Goal: Book appointment/travel/reservation: Book appointment/travel/reservation

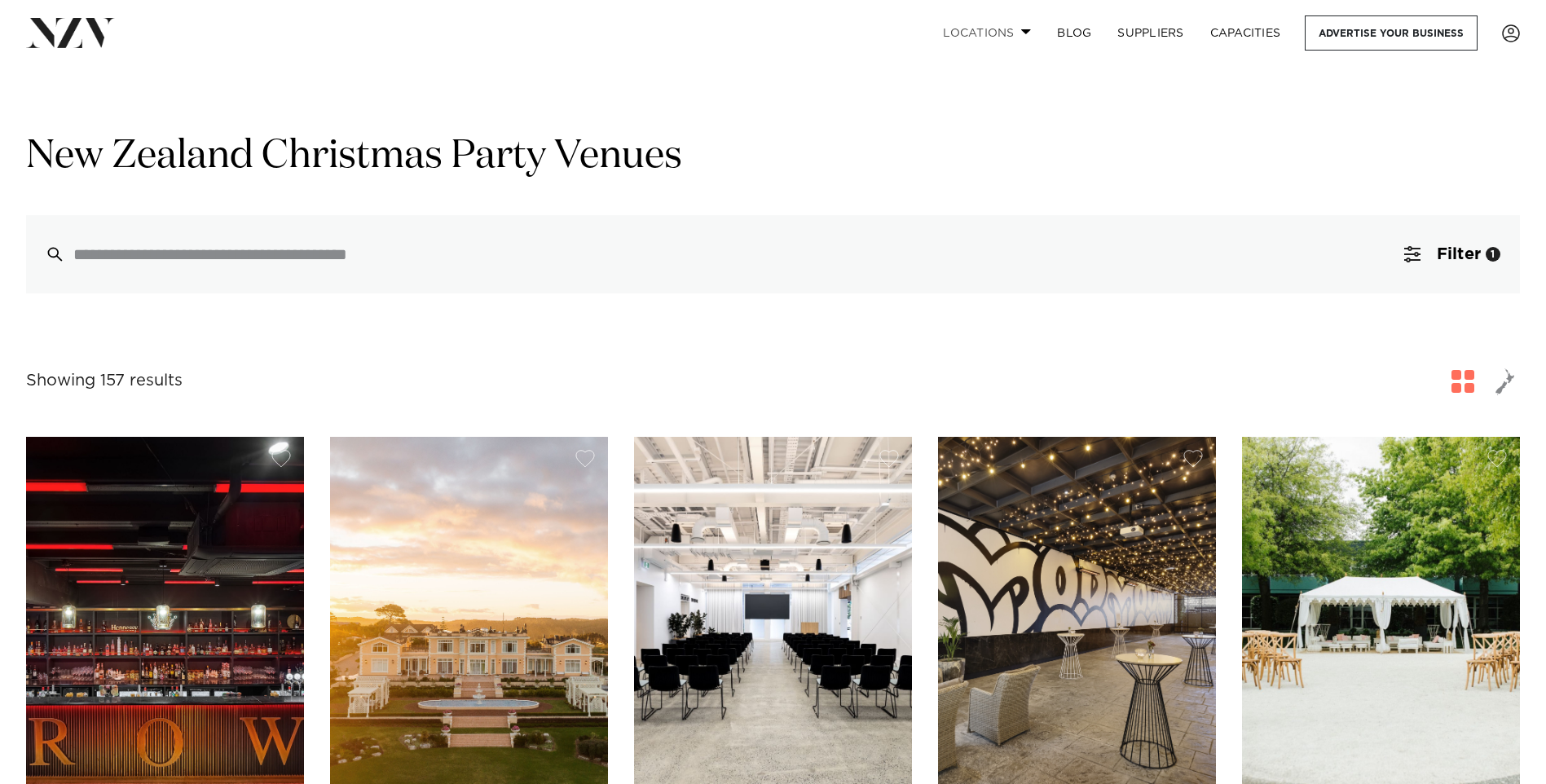
click at [1021, 32] on span at bounding box center [1026, 32] width 11 height 6
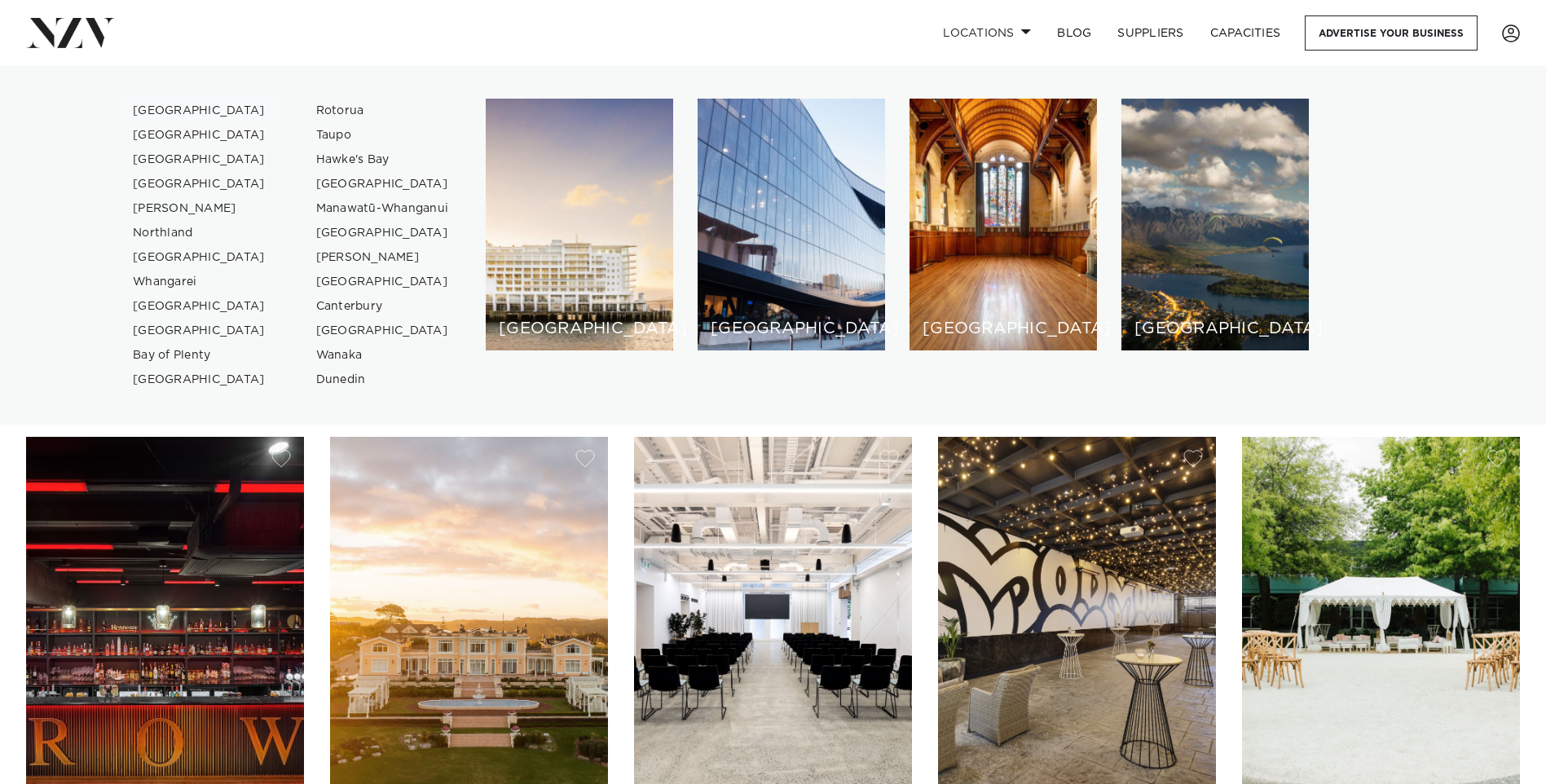
click at [179, 108] on link "[GEOGRAPHIC_DATA]" at bounding box center [199, 111] width 159 height 25
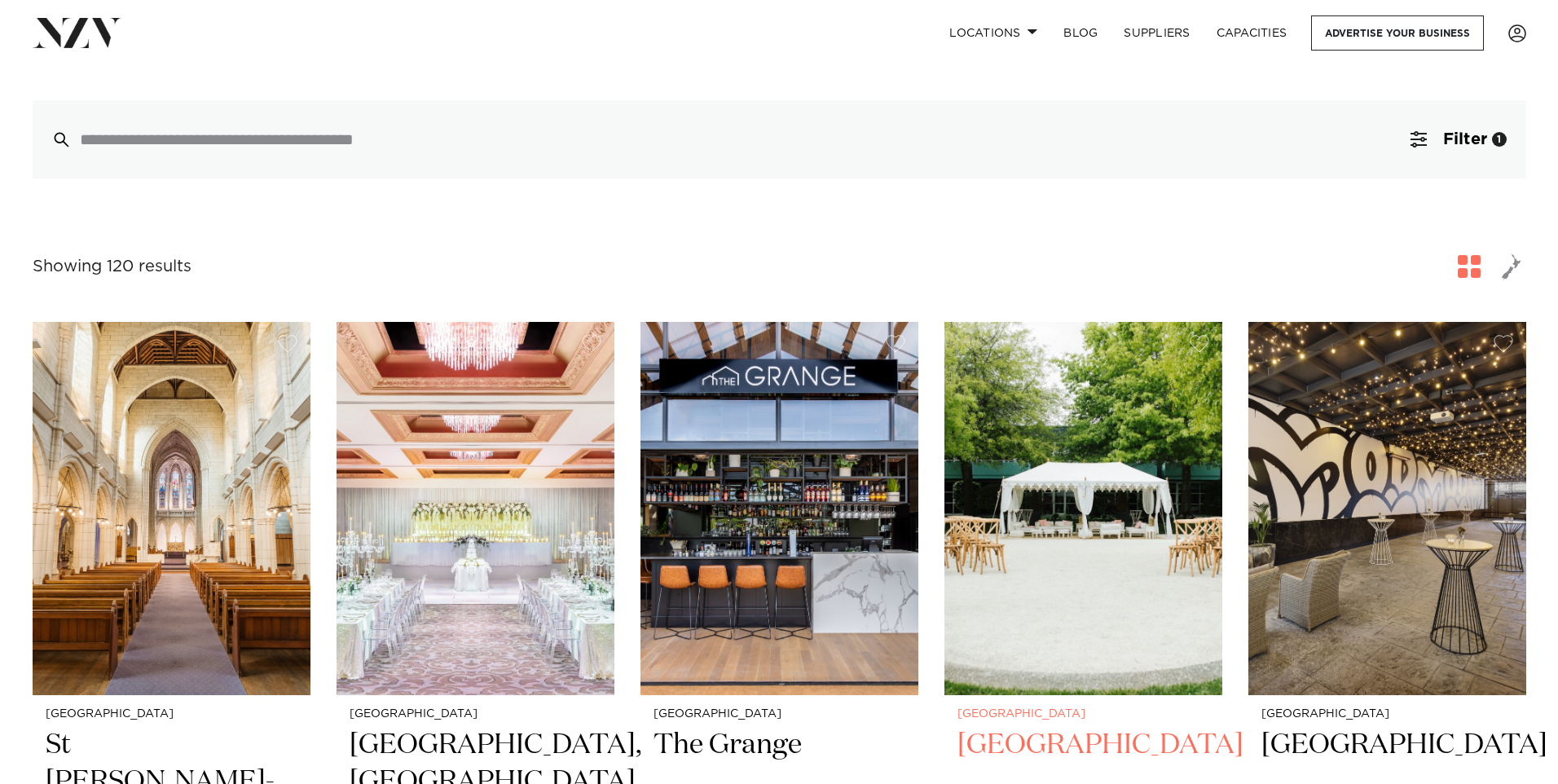
scroll to position [325, 0]
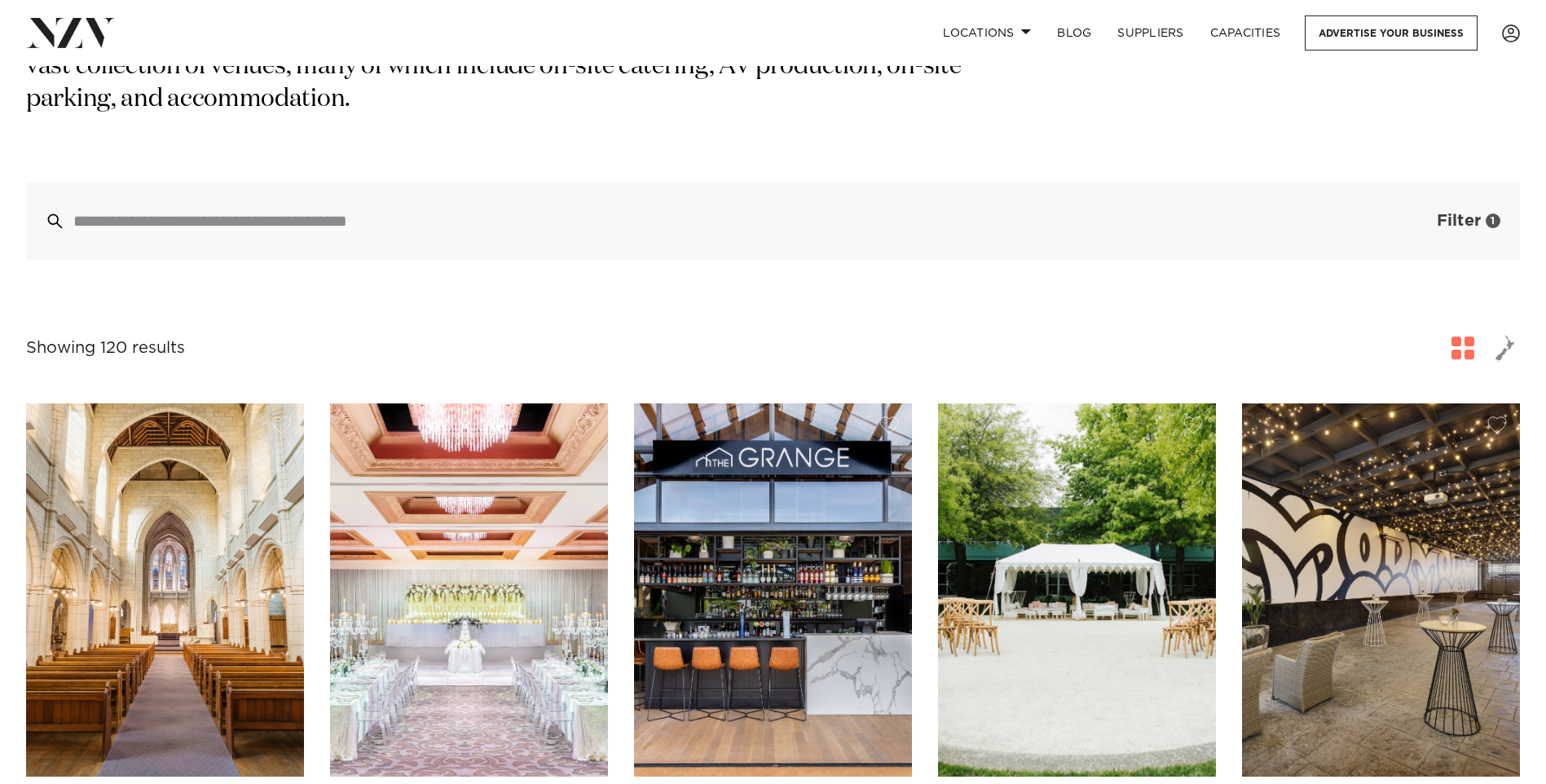
click at [1459, 213] on span "Filter" at bounding box center [1459, 220] width 44 height 16
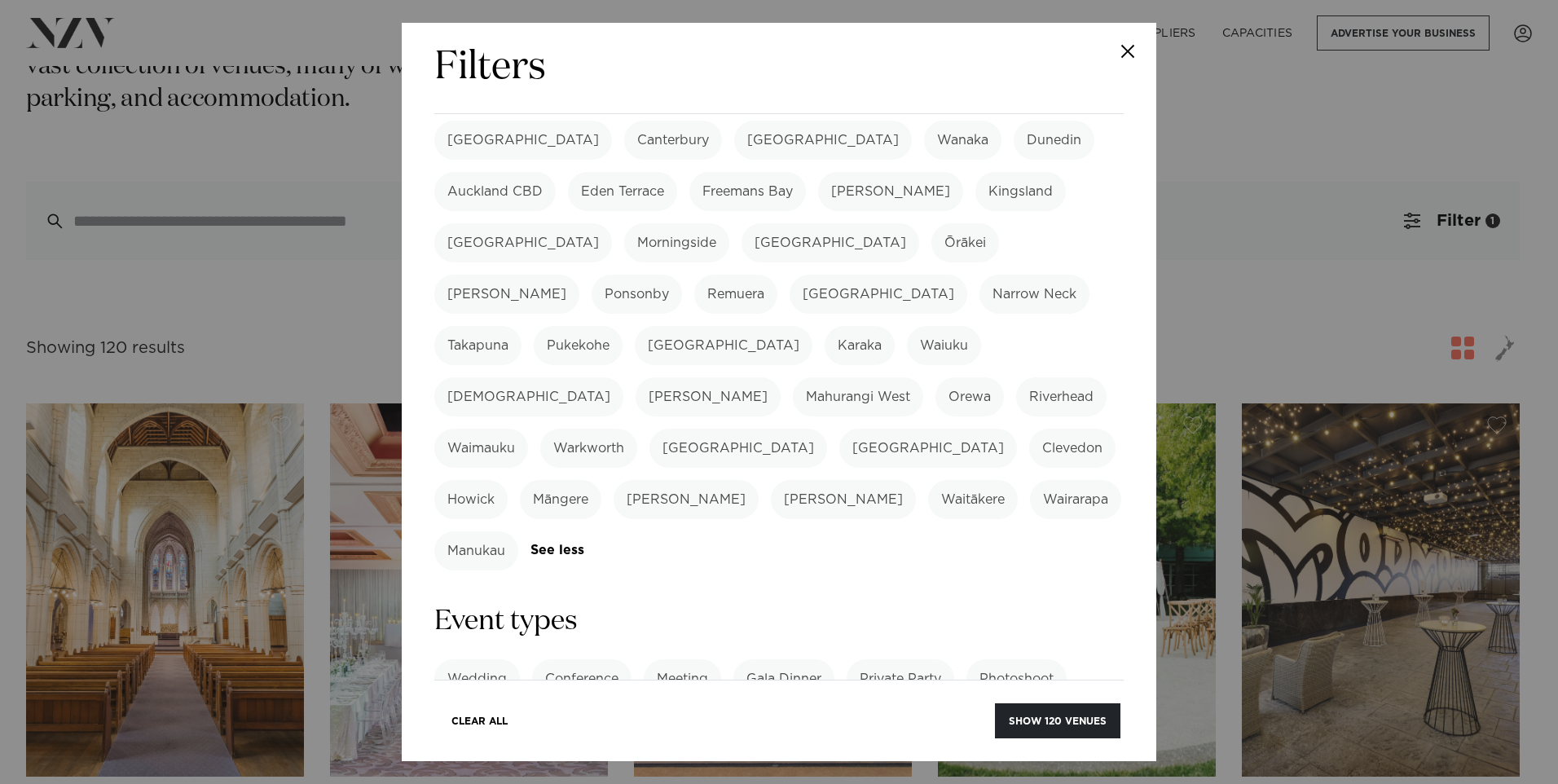
click at [795, 659] on label "Gala Dinner" at bounding box center [784, 678] width 102 height 39
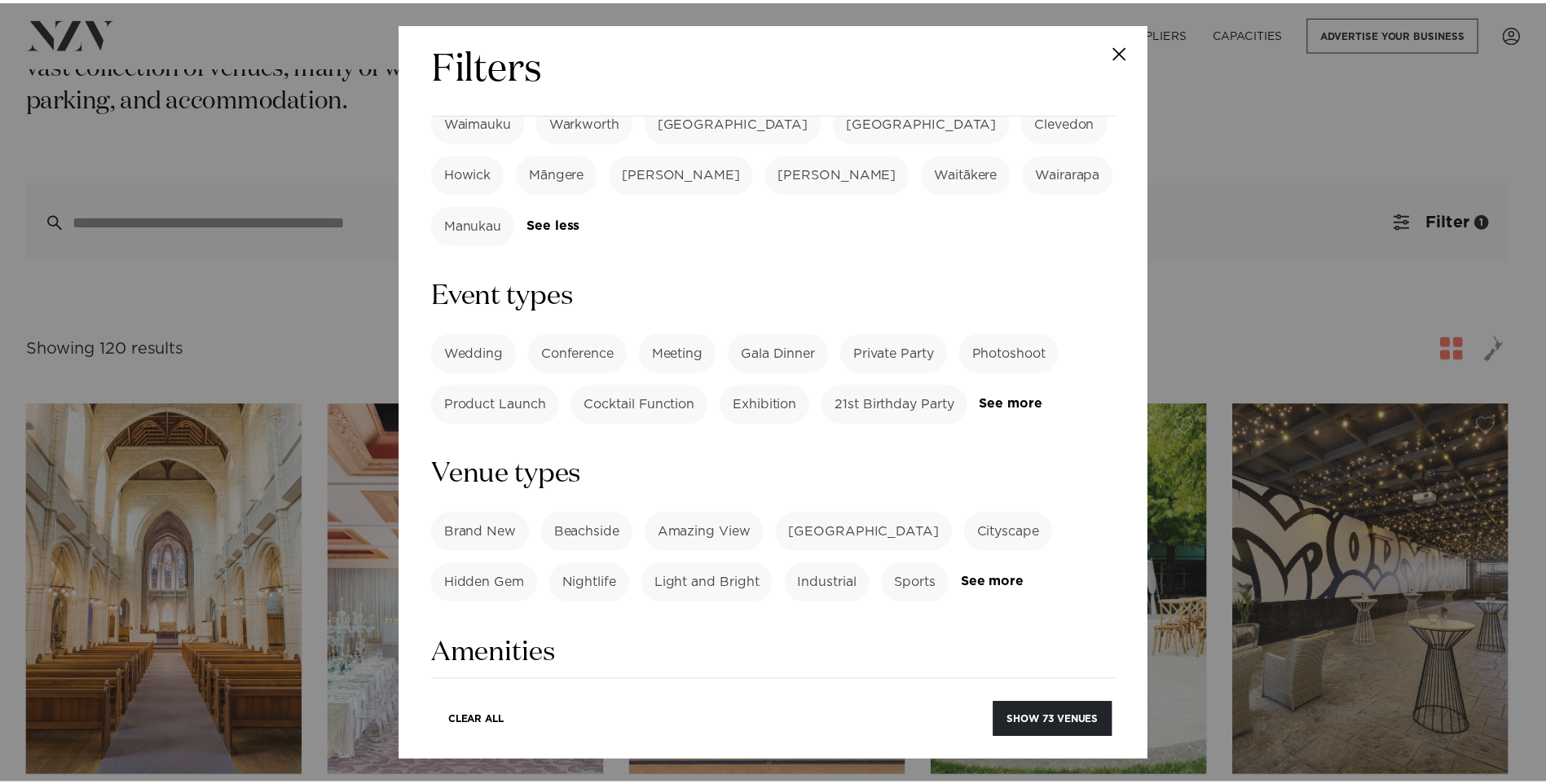
scroll to position [815, 0]
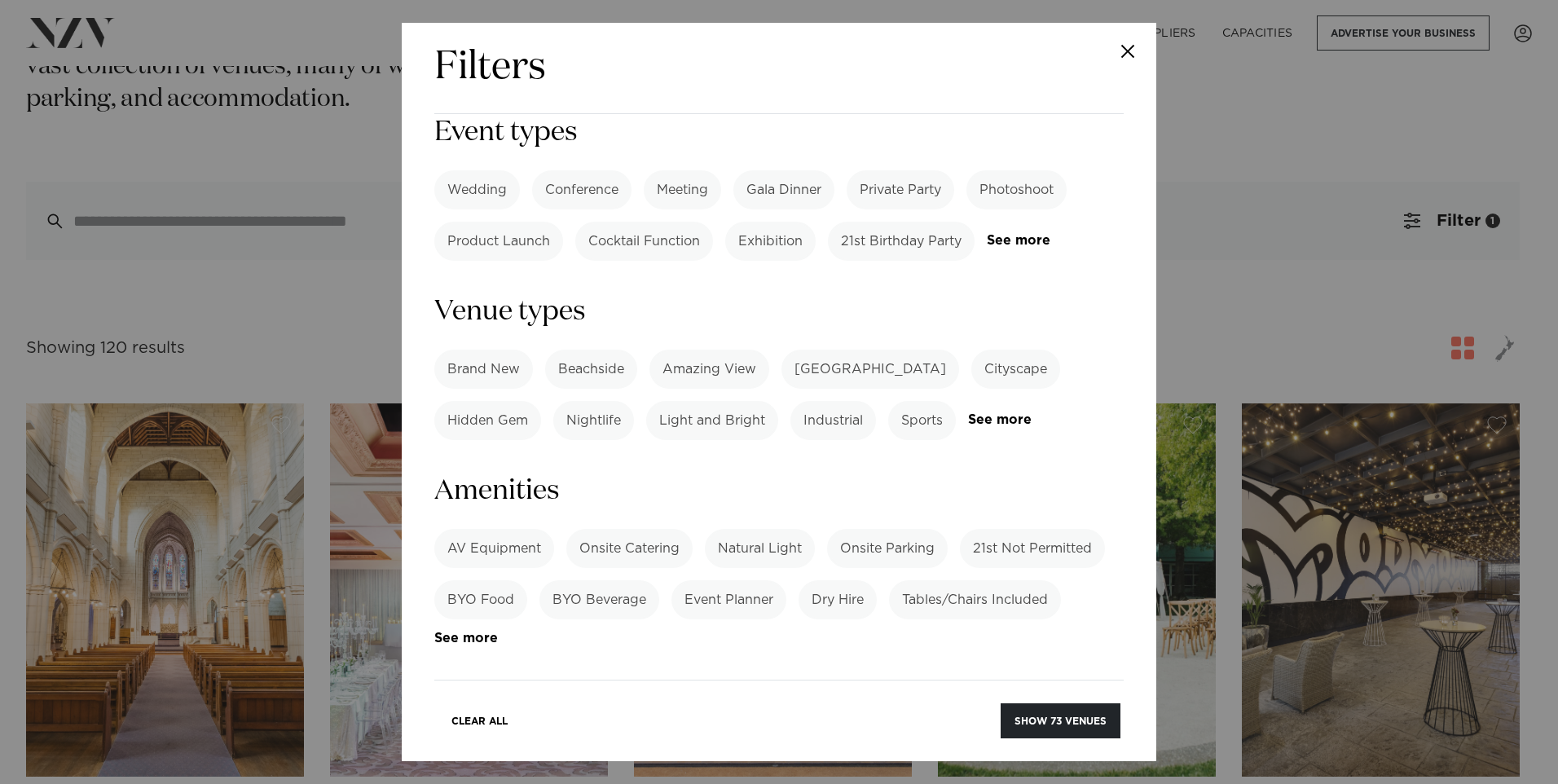
click at [647, 528] on label "Onsite Catering" at bounding box center [629, 548] width 126 height 39
click at [551, 733] on label "Dining" at bounding box center [557, 752] width 68 height 39
click at [1070, 719] on button "Show 54 venues" at bounding box center [1059, 720] width 122 height 35
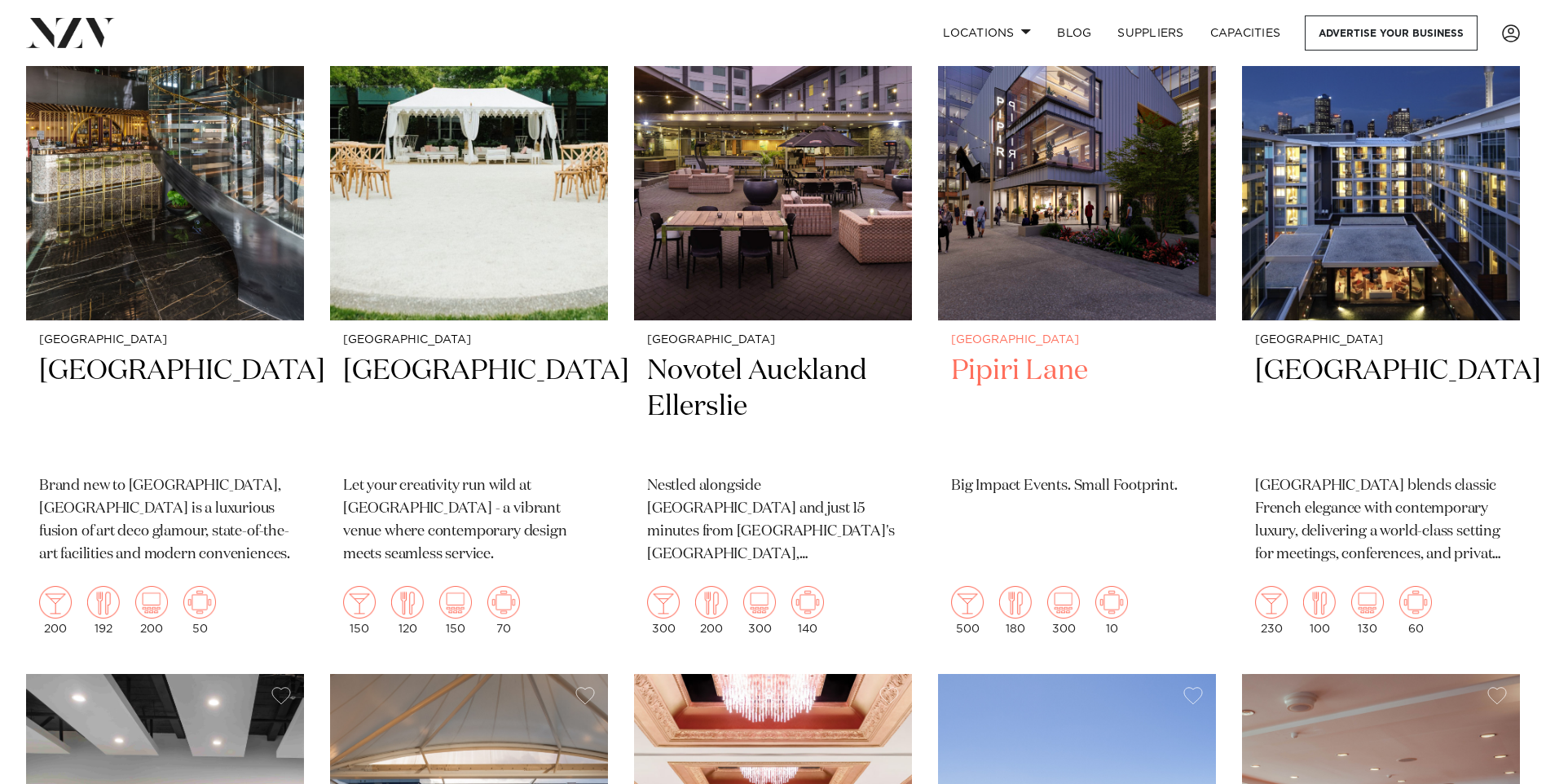
scroll to position [407, 0]
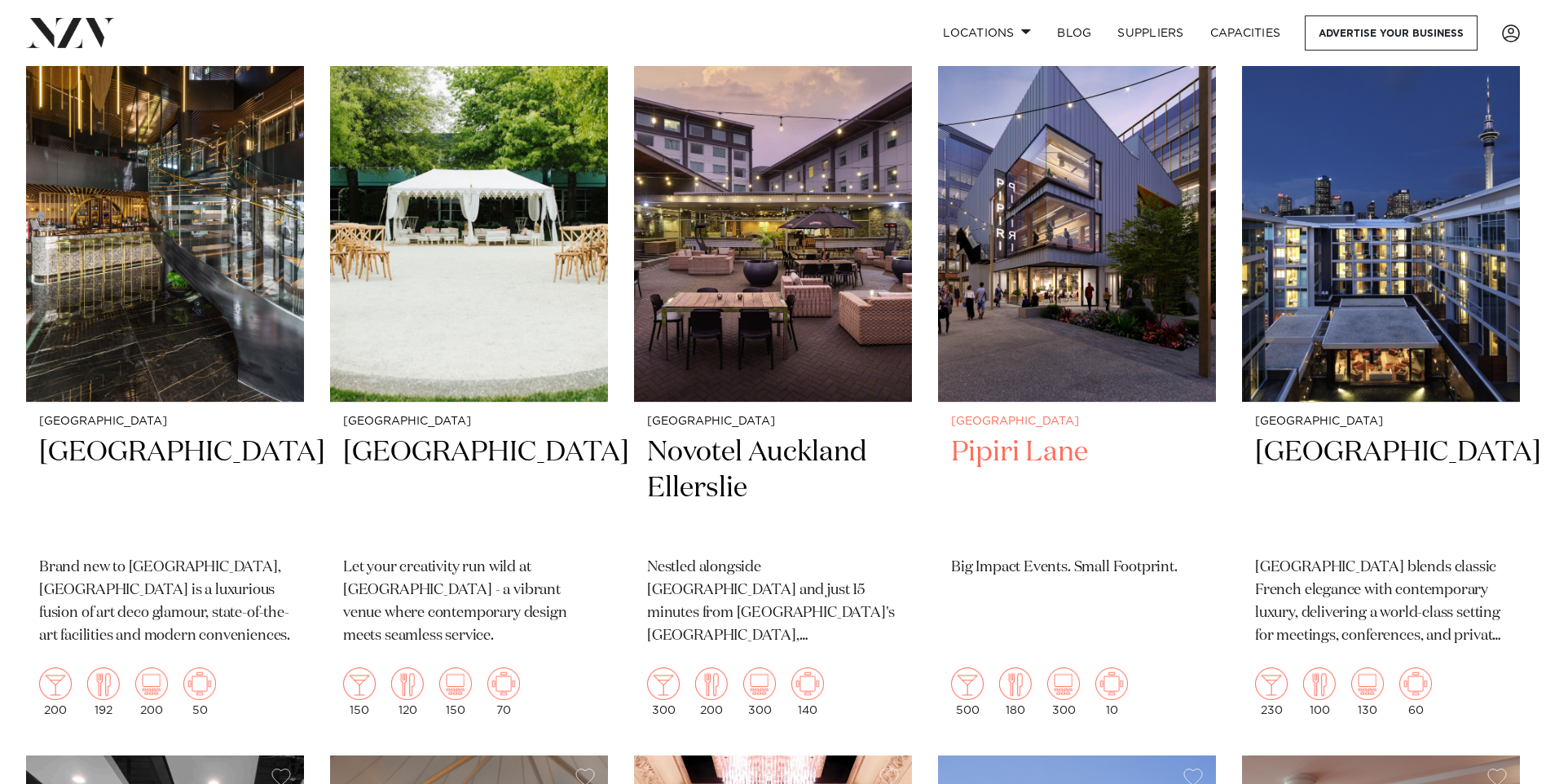
click at [1078, 342] on img at bounding box center [1077, 215] width 278 height 372
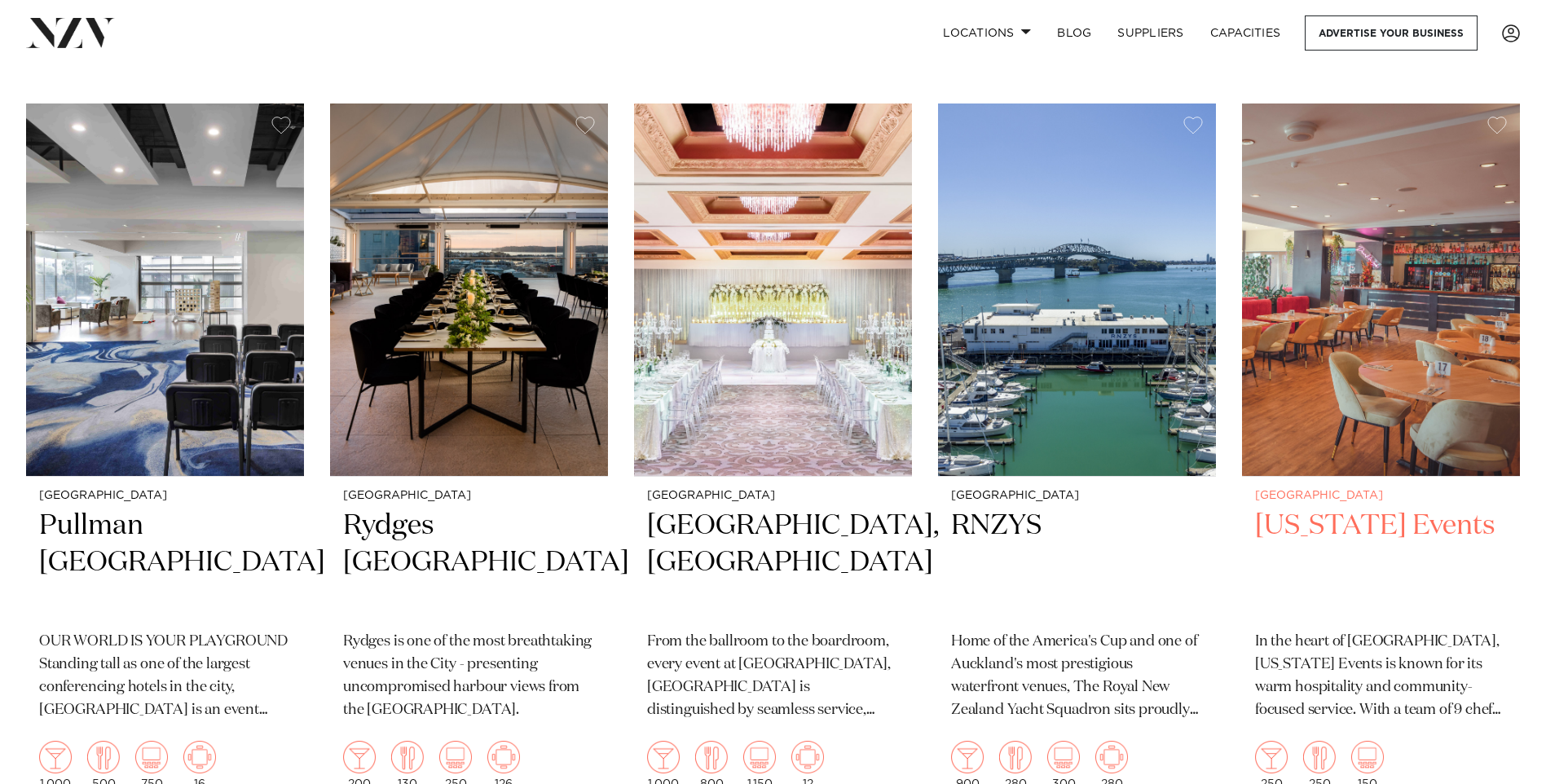
scroll to position [1221, 0]
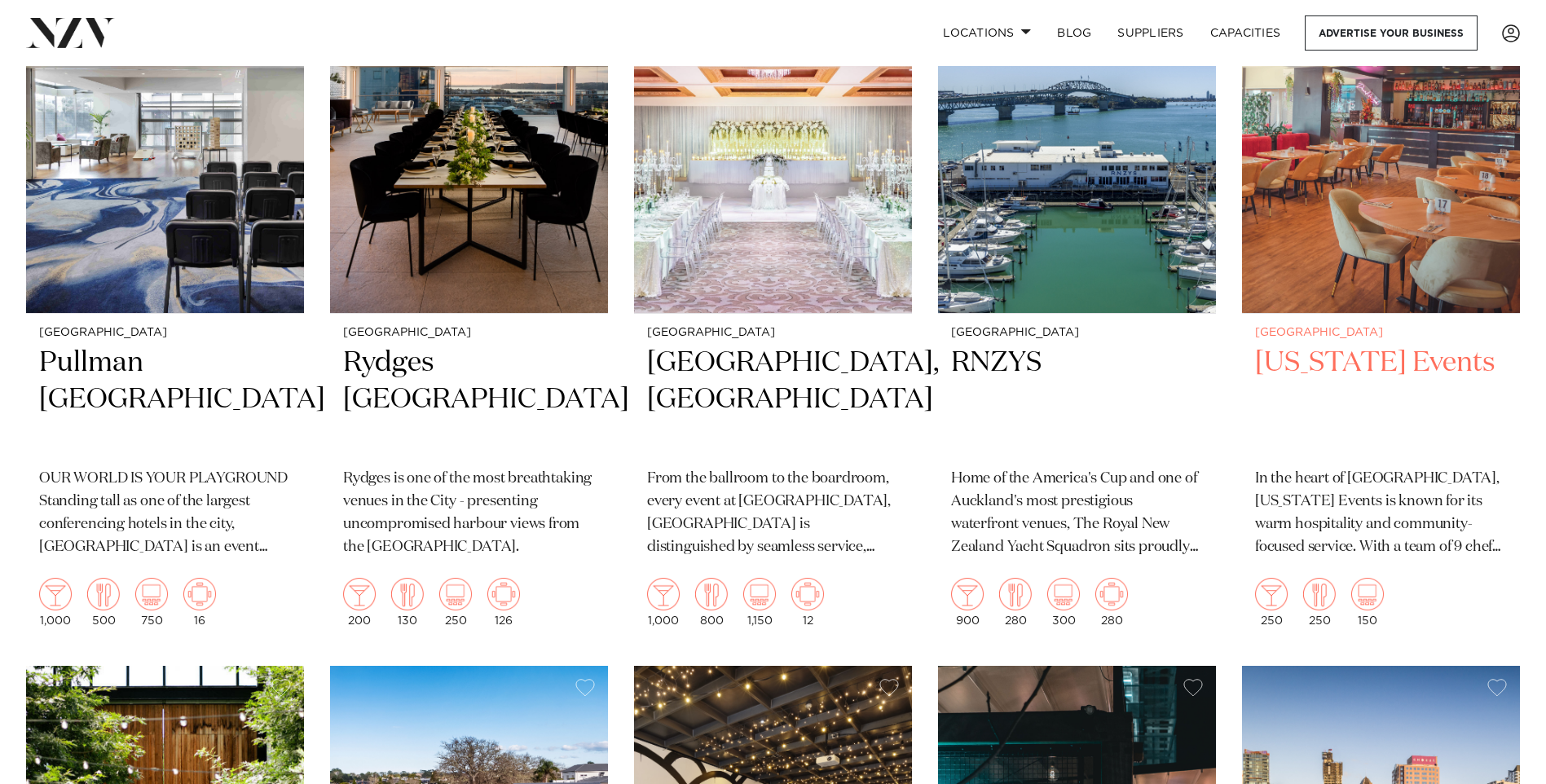
click at [1398, 243] on img at bounding box center [1381, 126] width 278 height 372
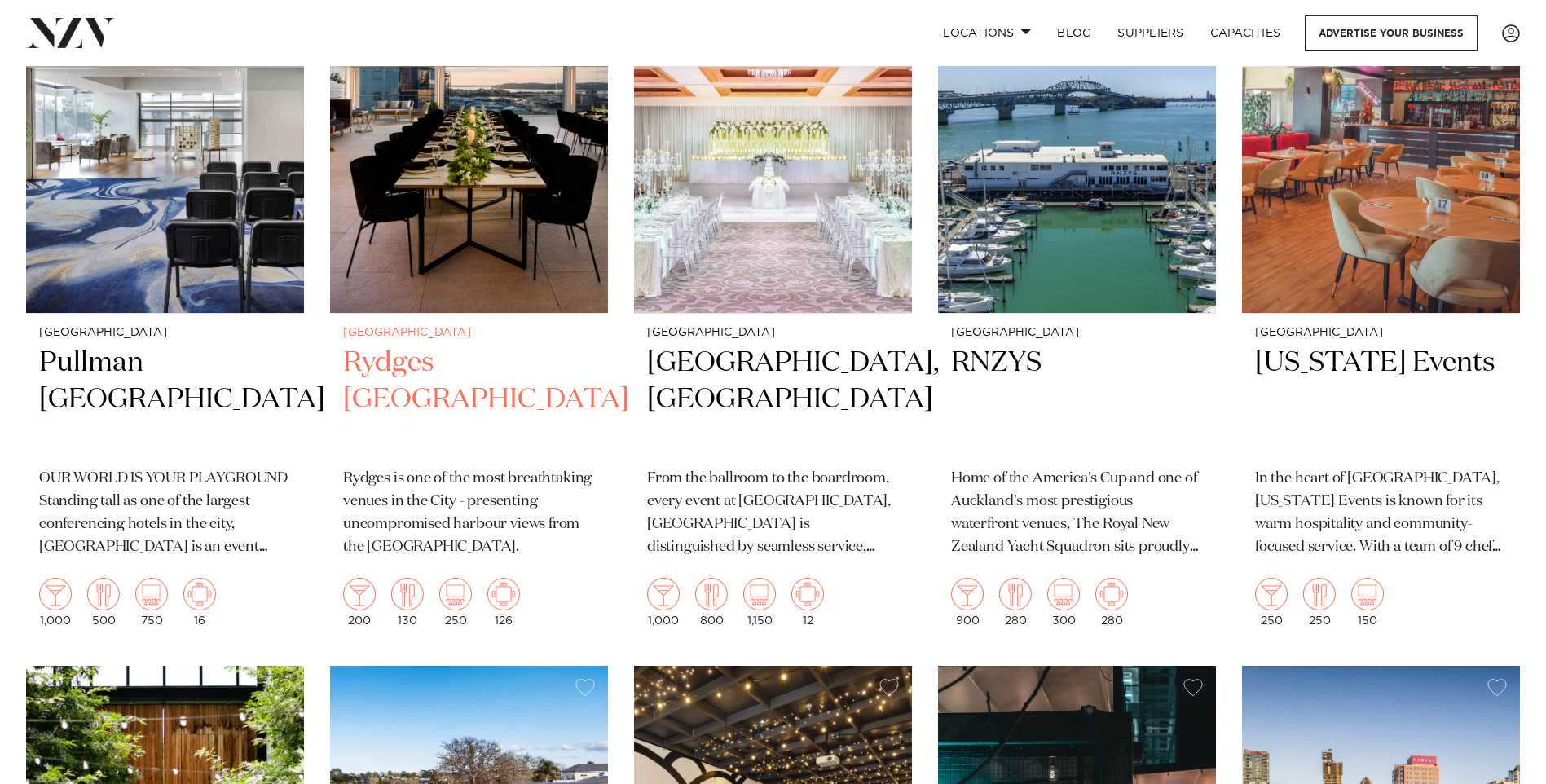
click at [530, 237] on img at bounding box center [469, 126] width 278 height 372
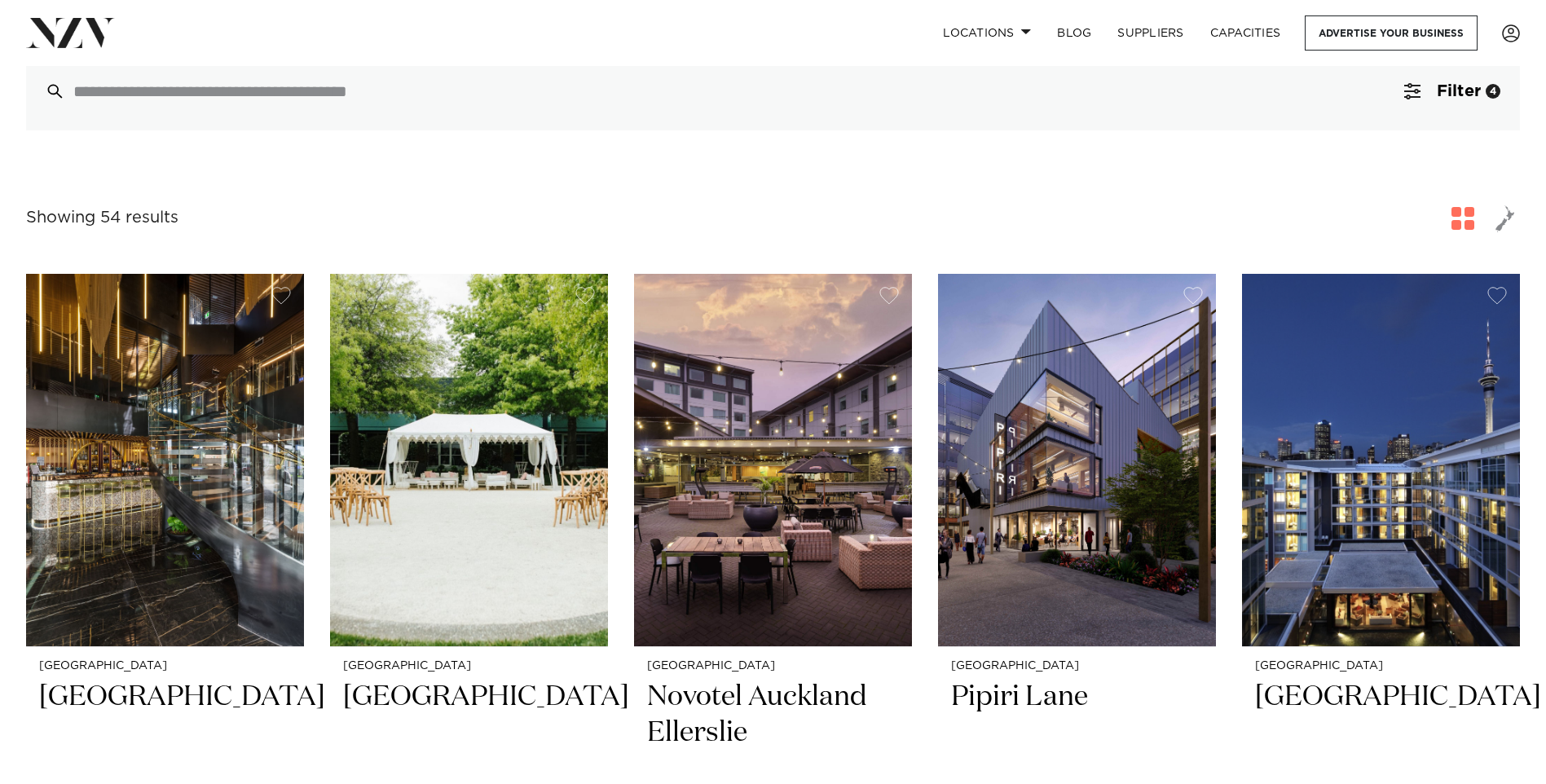
scroll to position [0, 0]
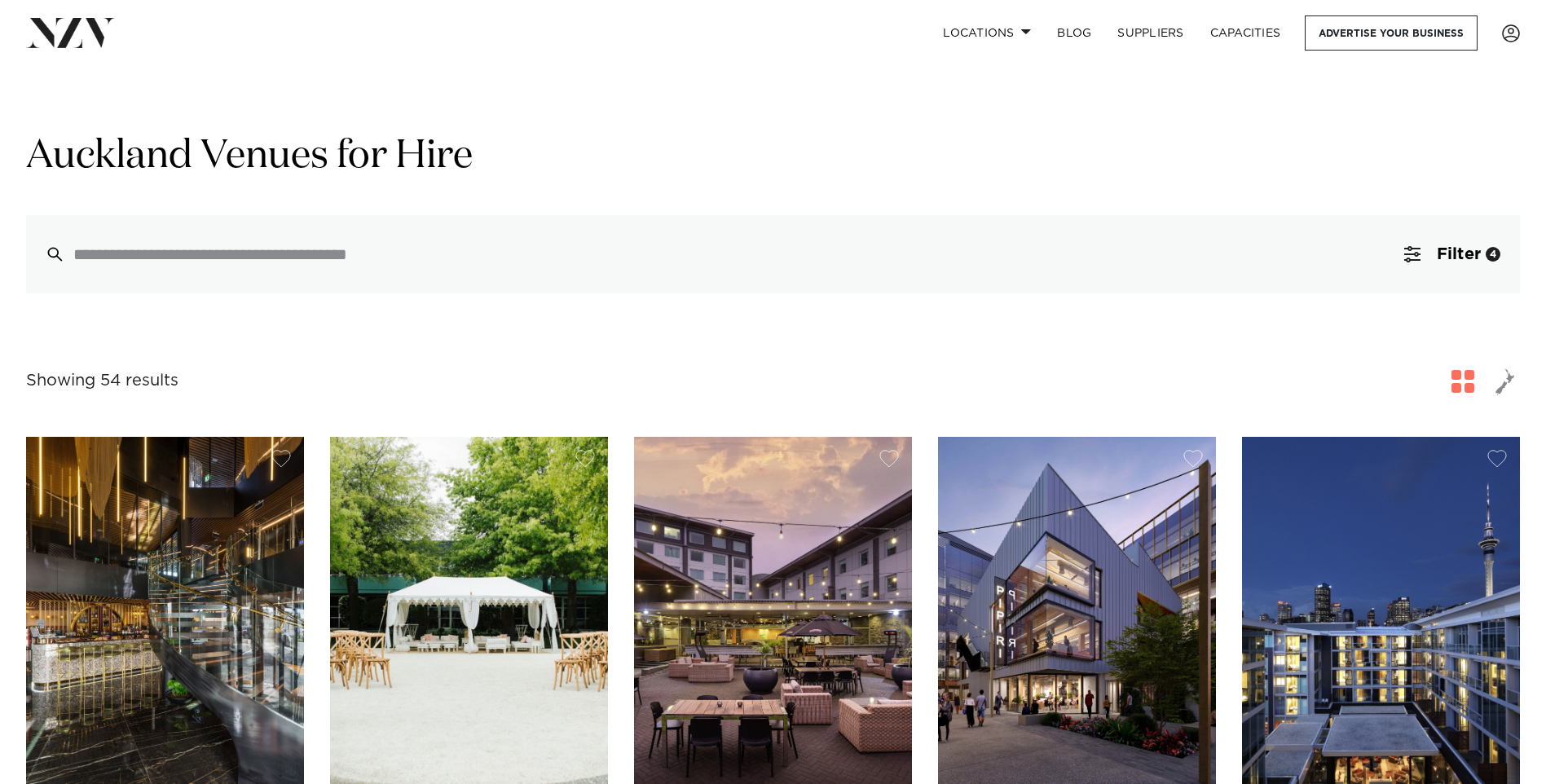
click at [834, 119] on div "Grid Map" at bounding box center [773, 115] width 1520 height 33
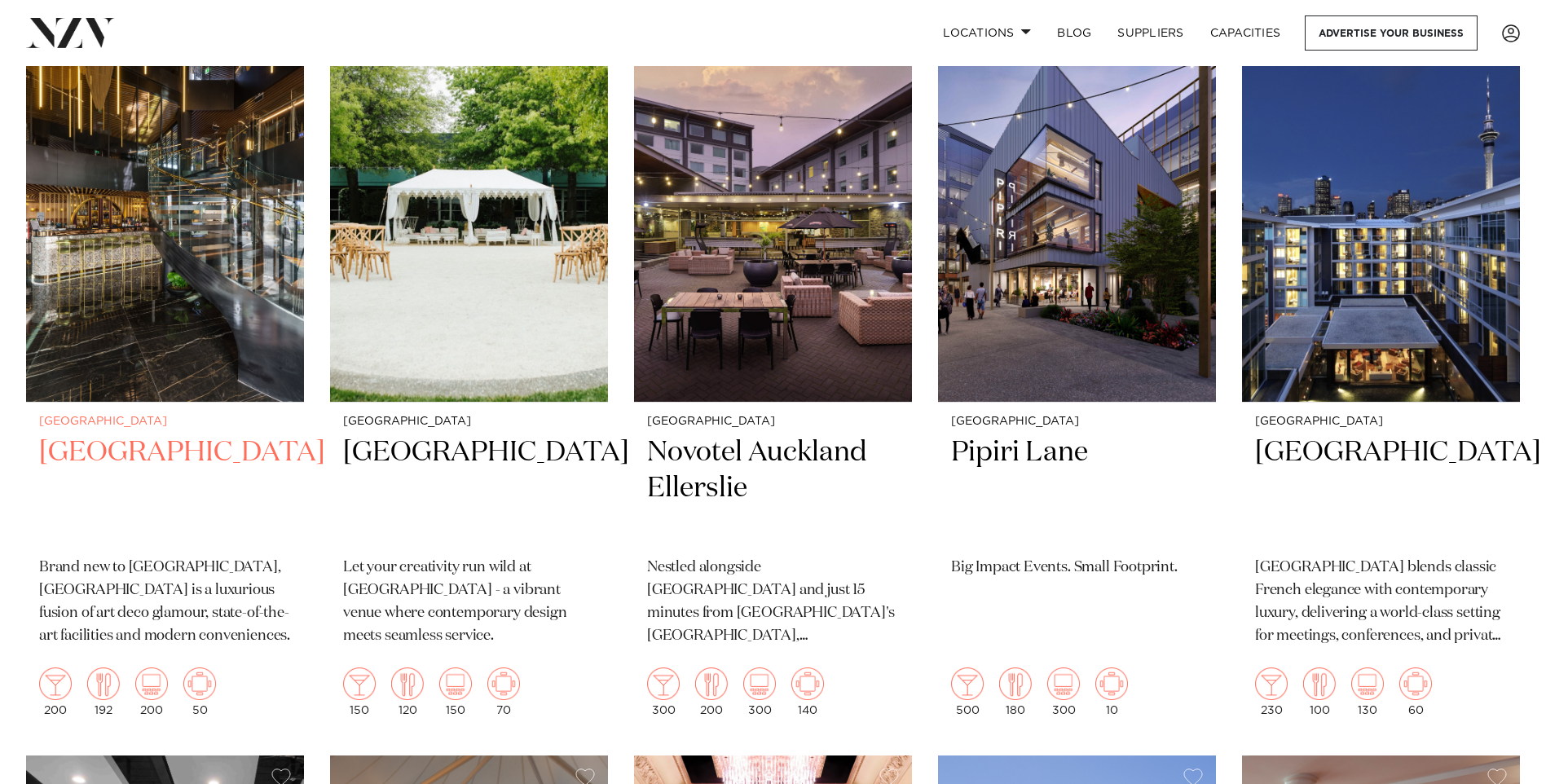
click at [194, 321] on img at bounding box center [165, 215] width 278 height 372
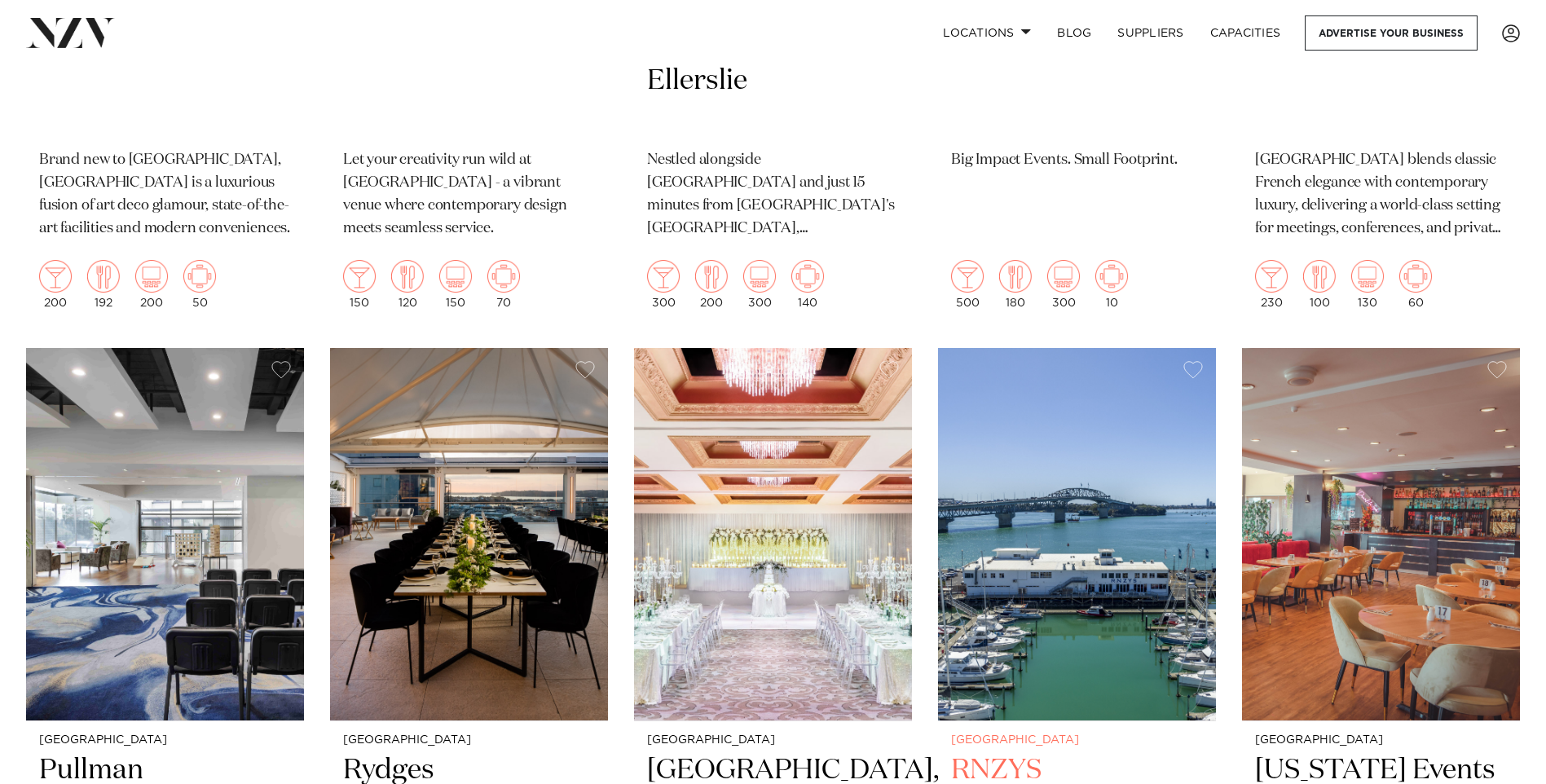
scroll to position [489, 0]
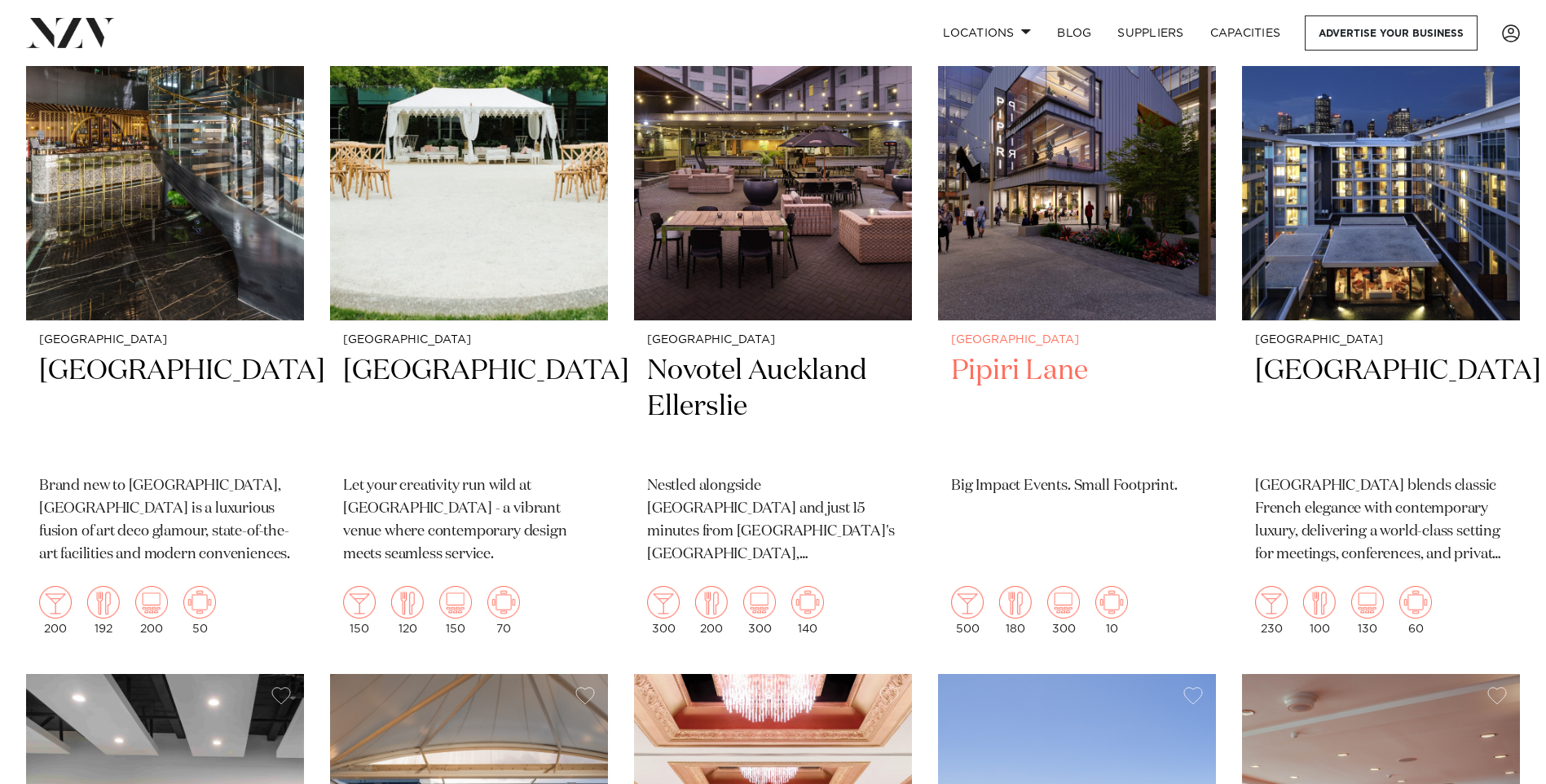
click at [1059, 259] on img at bounding box center [1077, 134] width 278 height 372
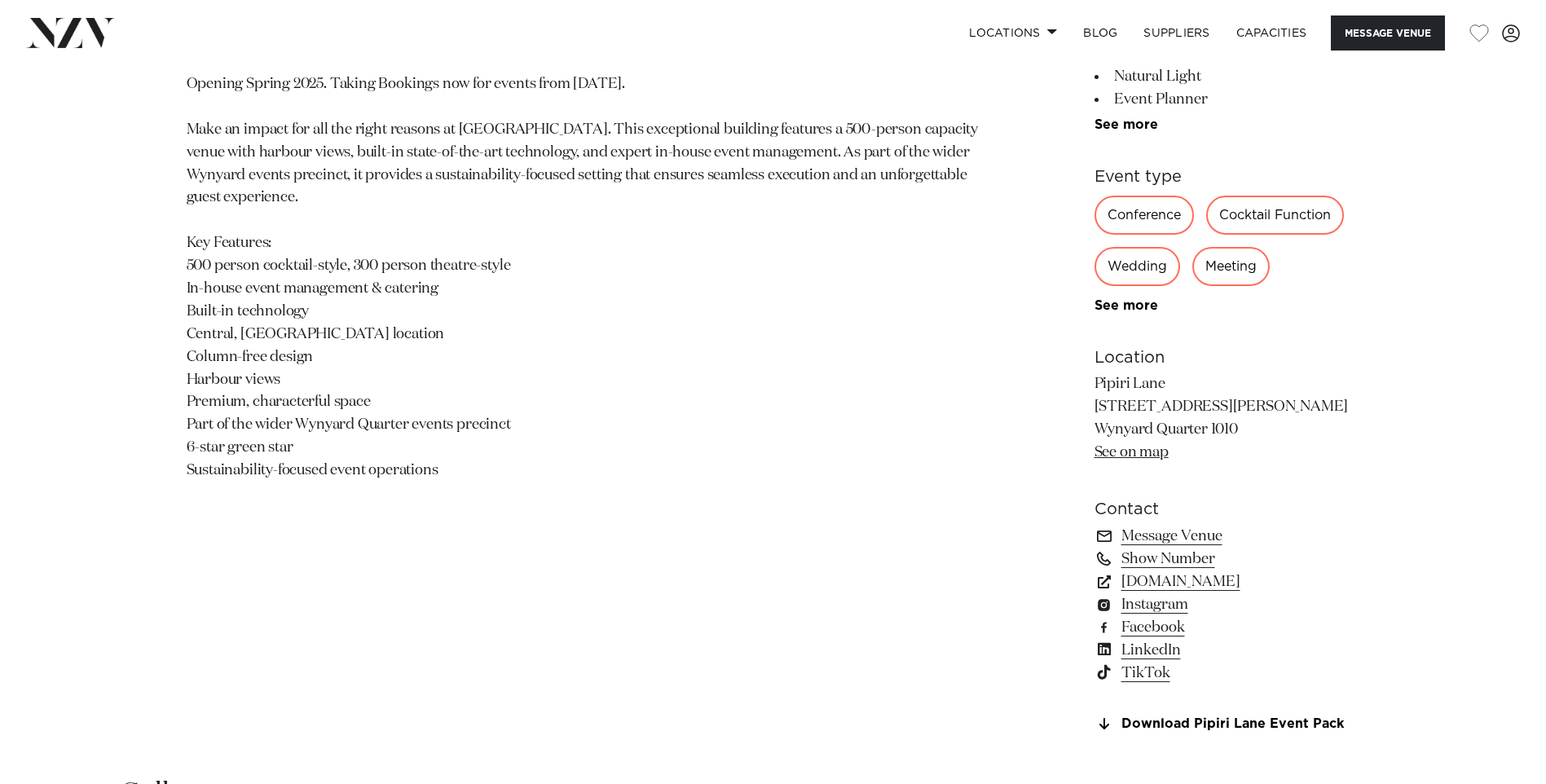
scroll to position [1140, 0]
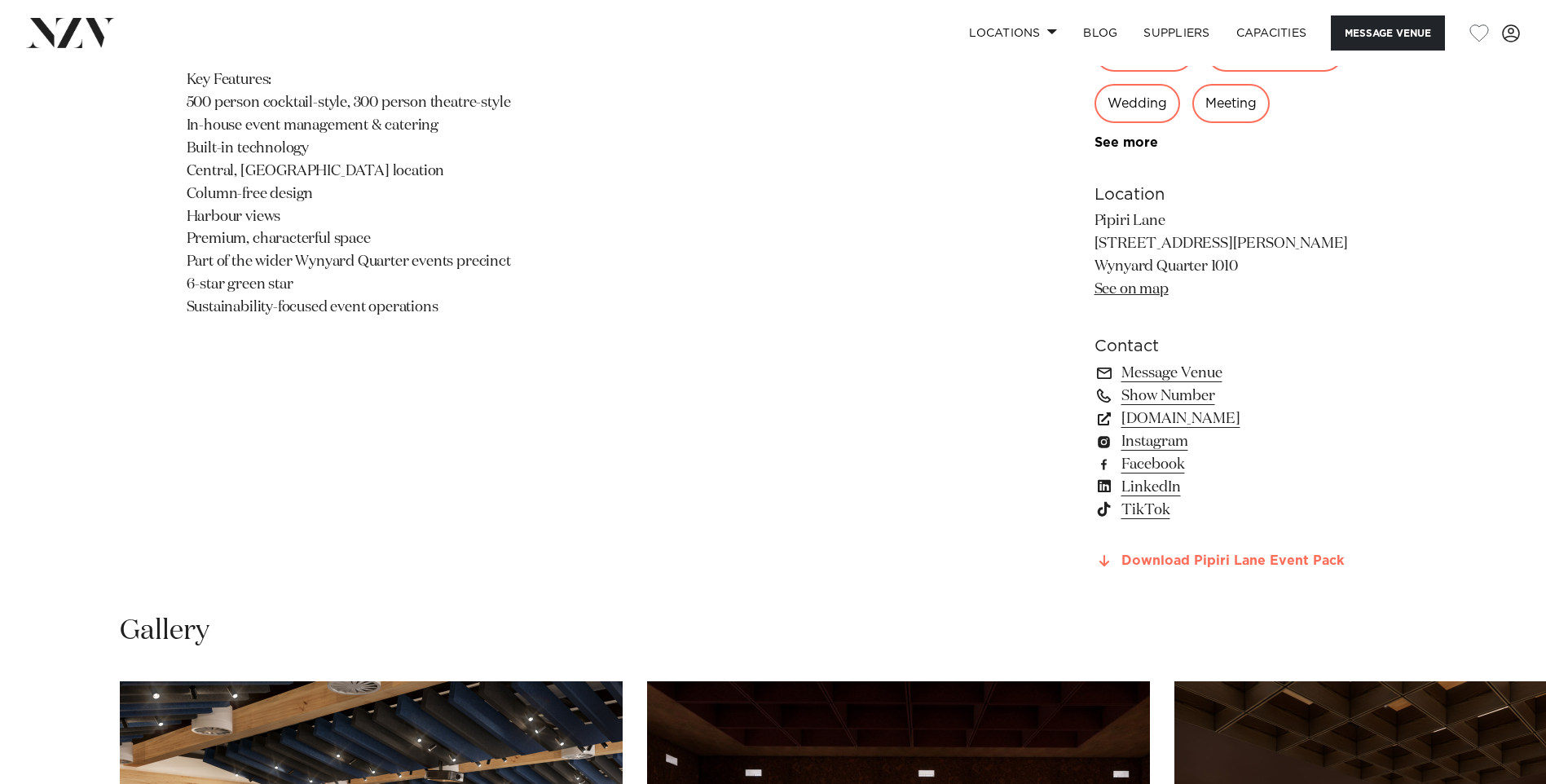
click at [1151, 560] on link "Download Pipiri Lane Event Pack" at bounding box center [1227, 561] width 265 height 14
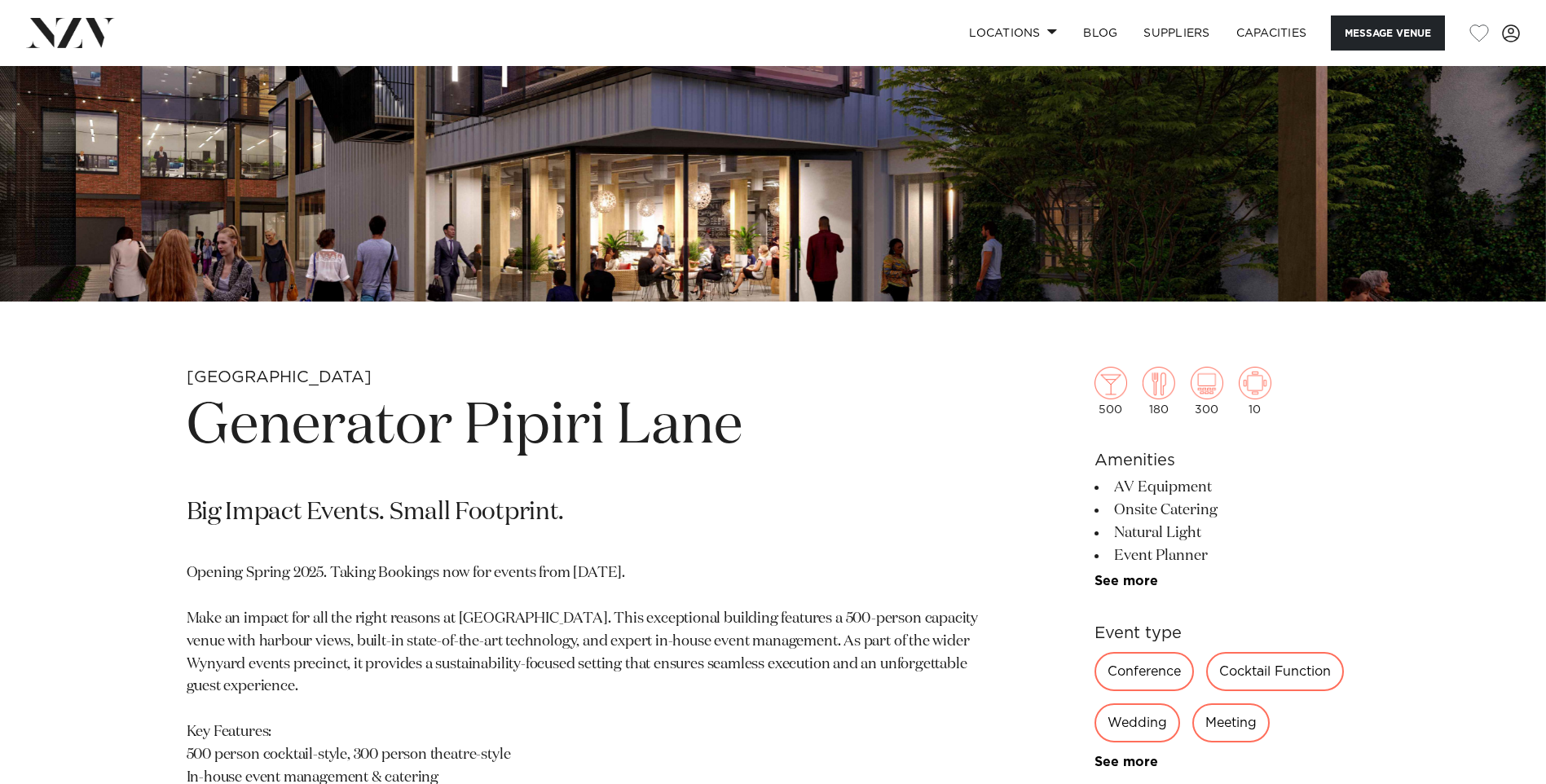
scroll to position [0, 0]
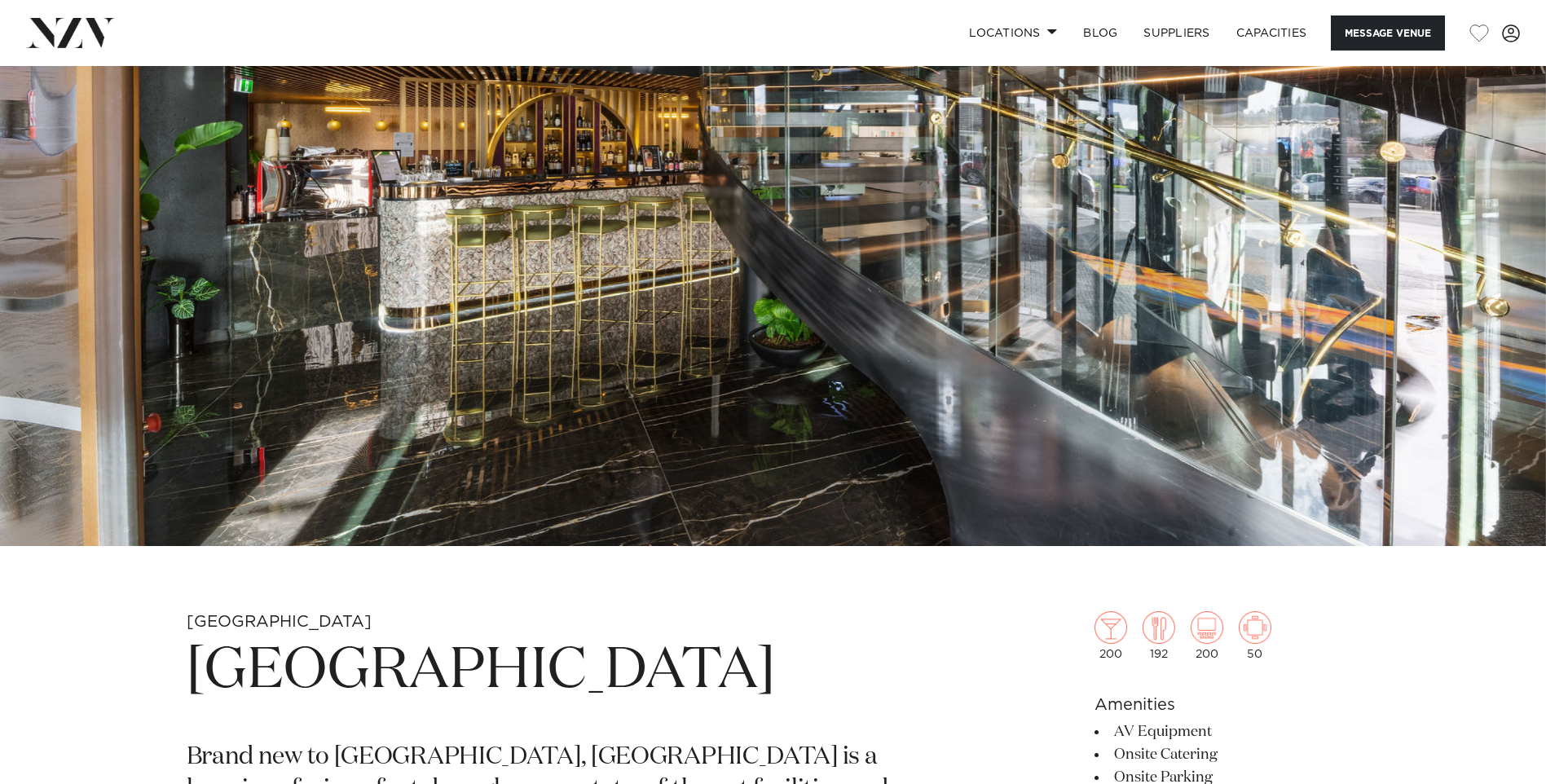
scroll to position [163, 0]
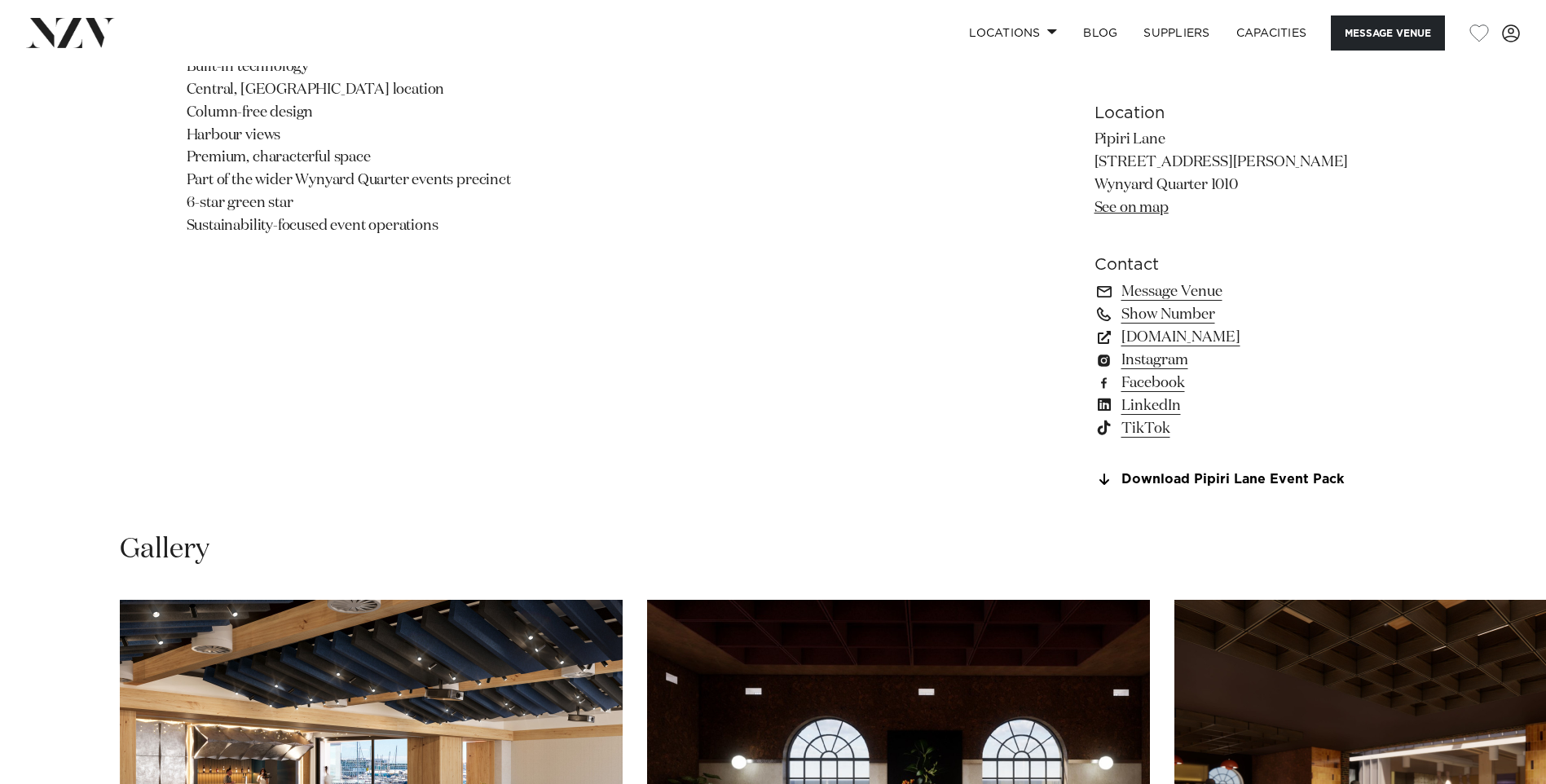
scroll to position [1629, 0]
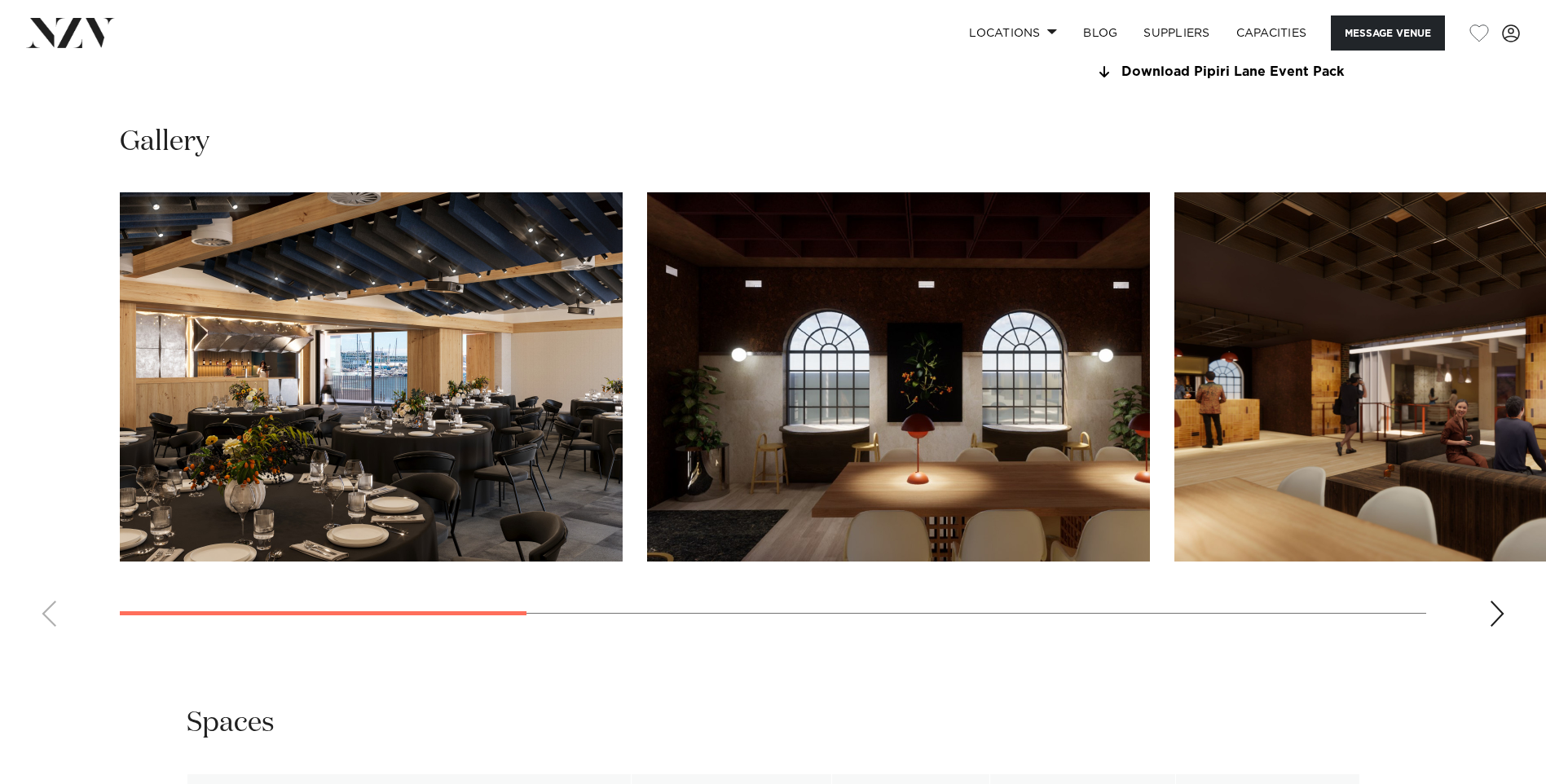
click at [1500, 612] on div "Next slide" at bounding box center [1496, 613] width 16 height 26
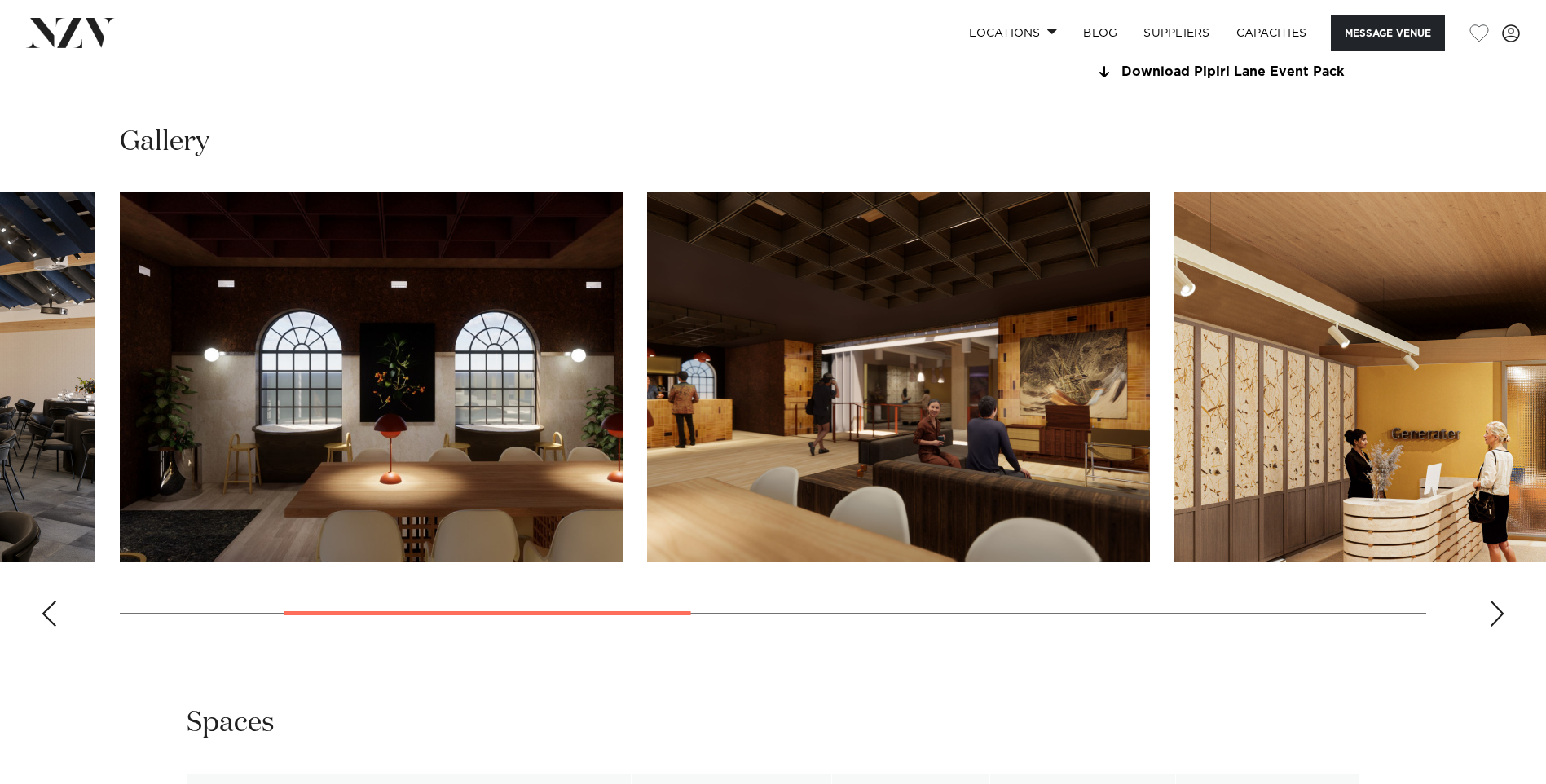
click at [1502, 614] on div "Next slide" at bounding box center [1496, 613] width 16 height 26
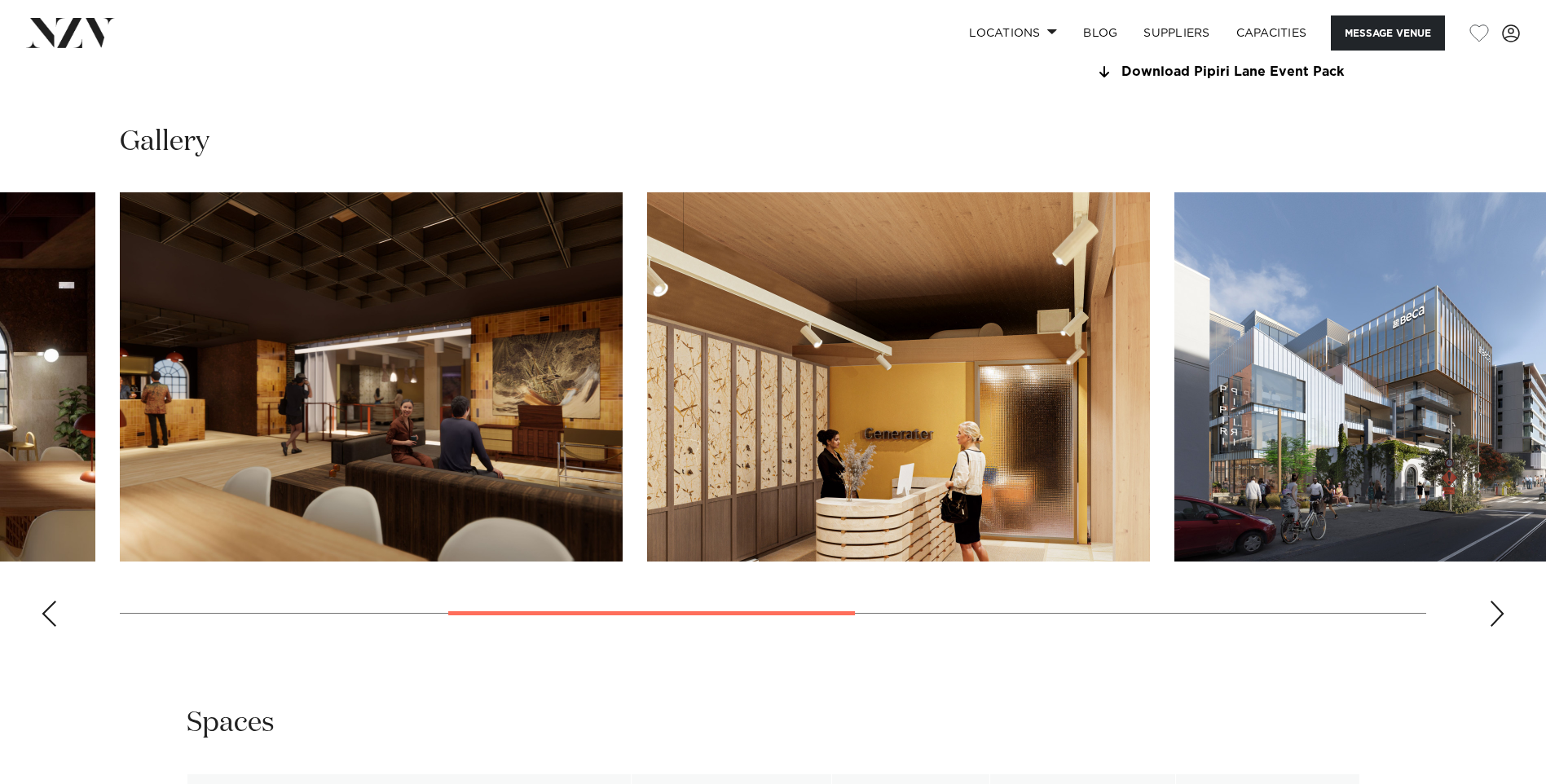
click at [1502, 614] on div "Next slide" at bounding box center [1496, 613] width 16 height 26
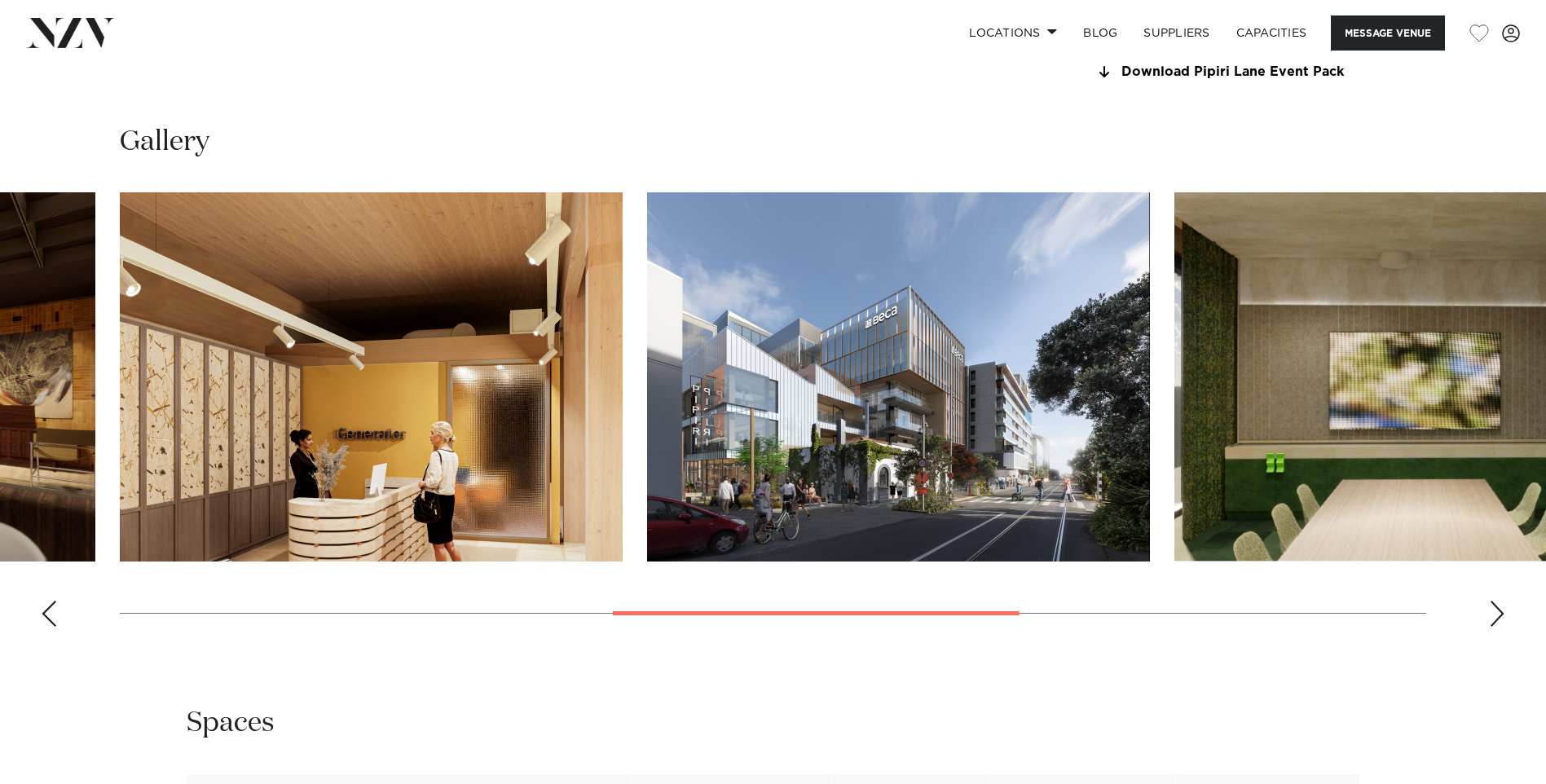
click at [1501, 614] on div "Next slide" at bounding box center [1496, 613] width 16 height 26
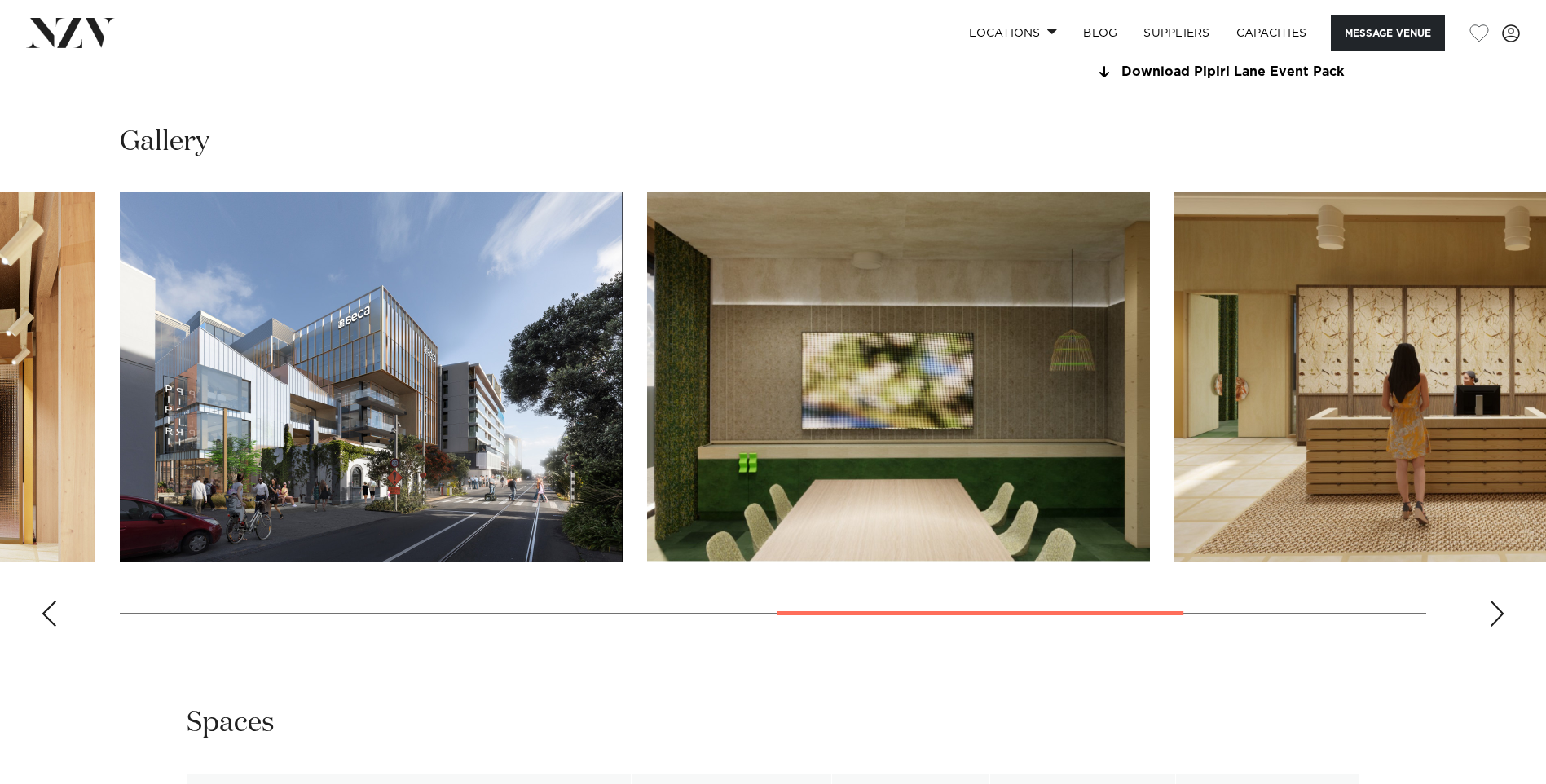
click at [1500, 614] on div "Next slide" at bounding box center [1496, 613] width 16 height 26
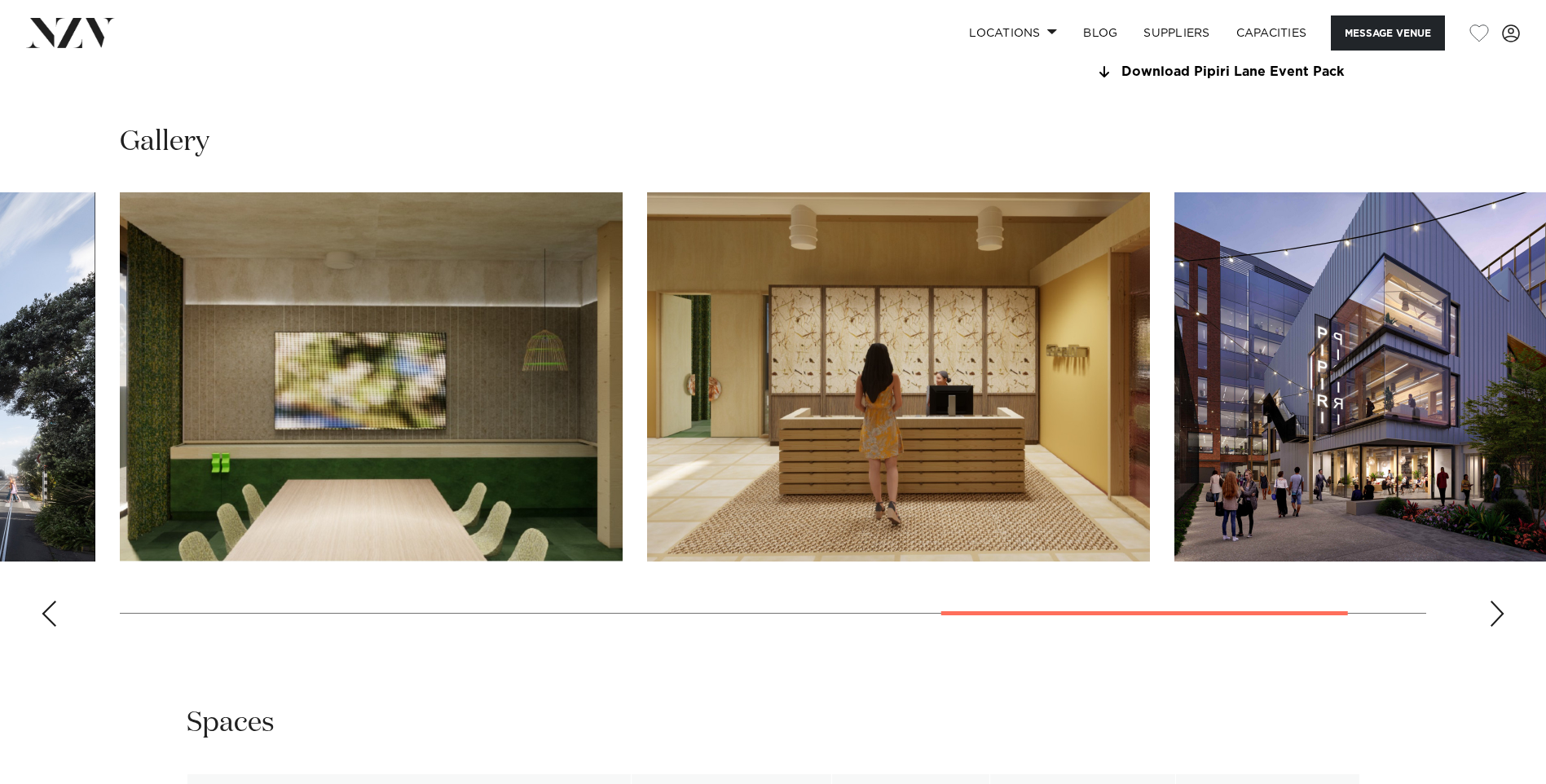
click at [1500, 613] on div "Next slide" at bounding box center [1496, 613] width 16 height 26
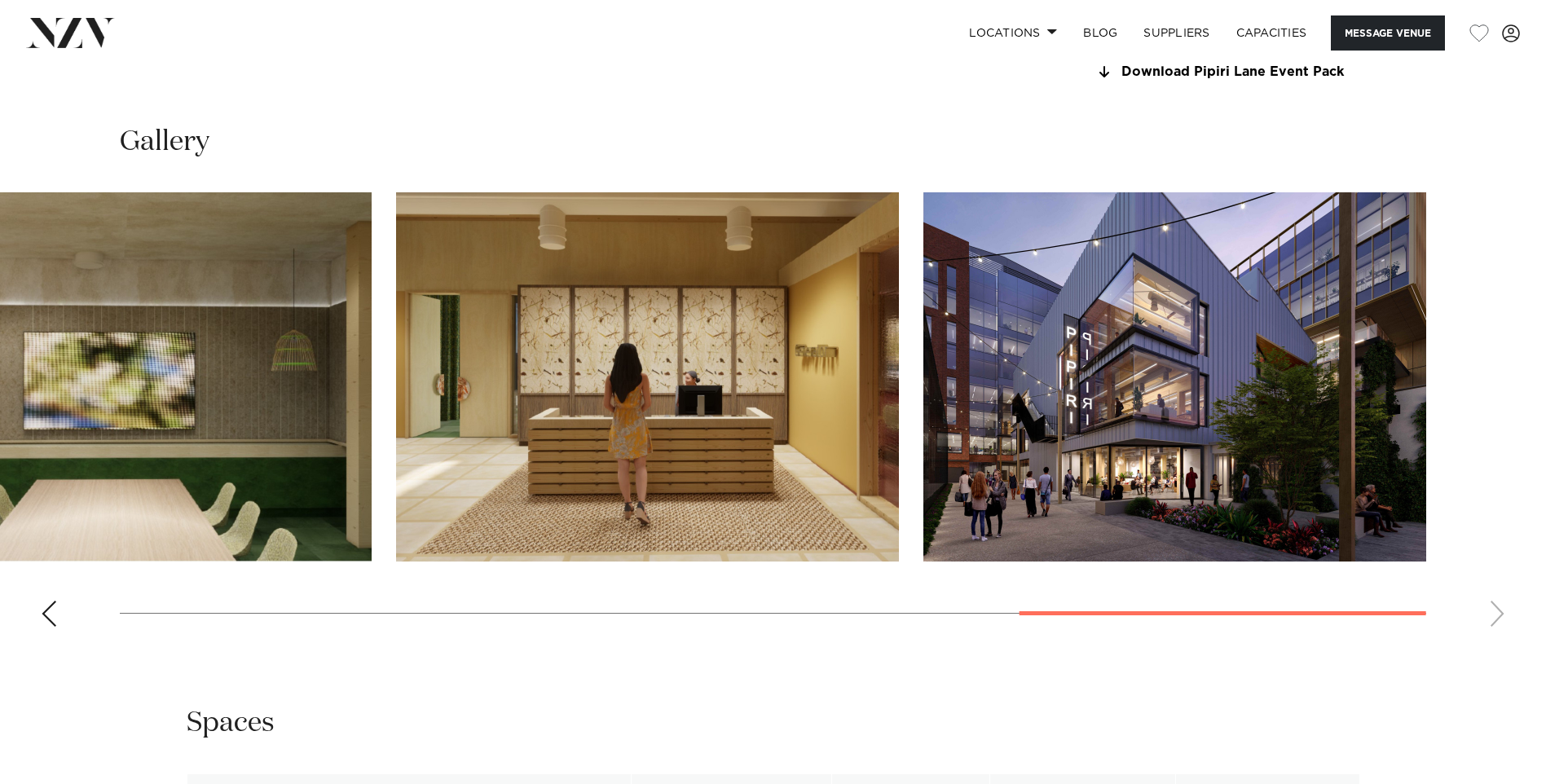
click at [1500, 611] on swiper-container at bounding box center [773, 415] width 1546 height 447
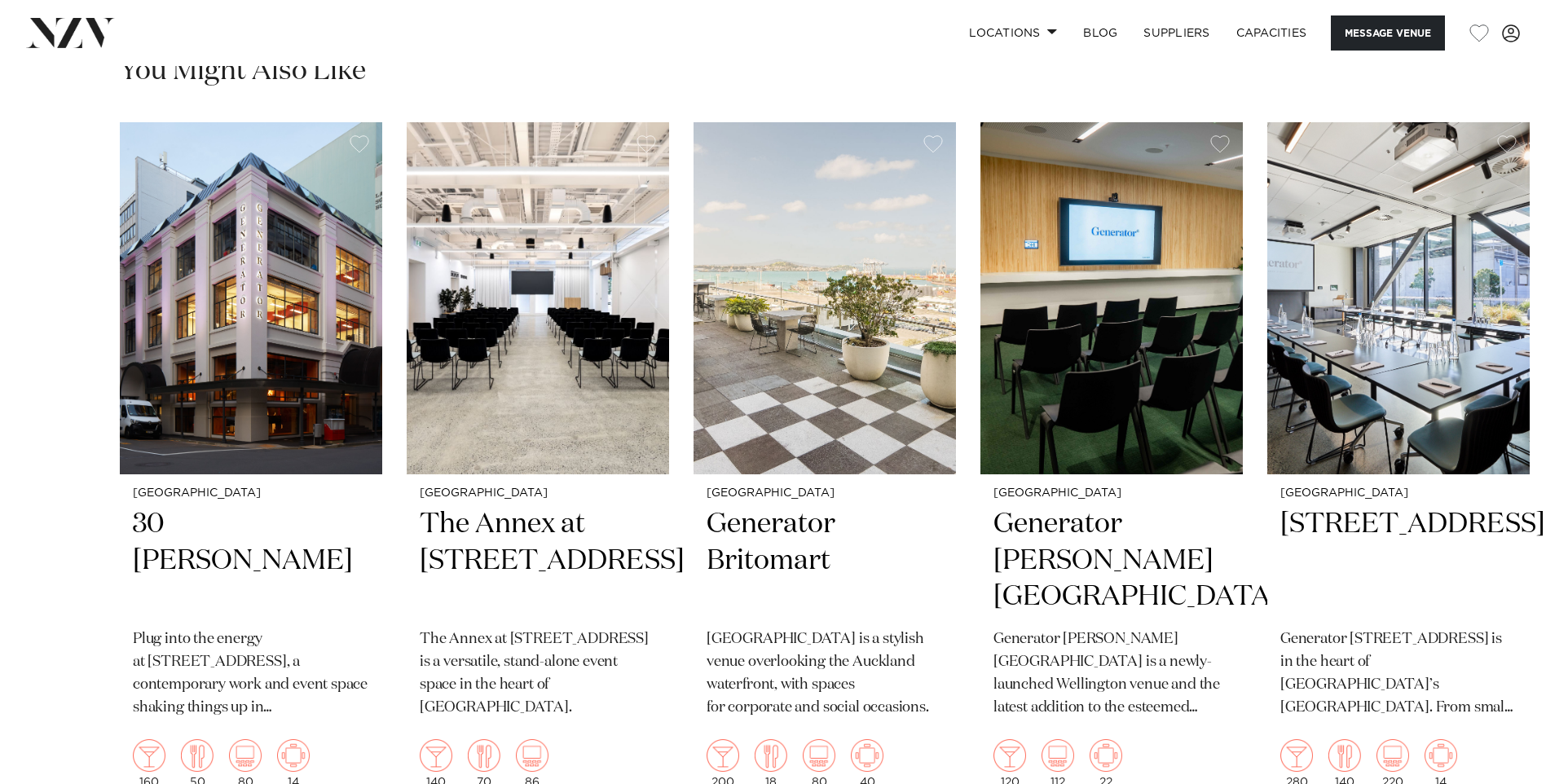
scroll to position [2688, 0]
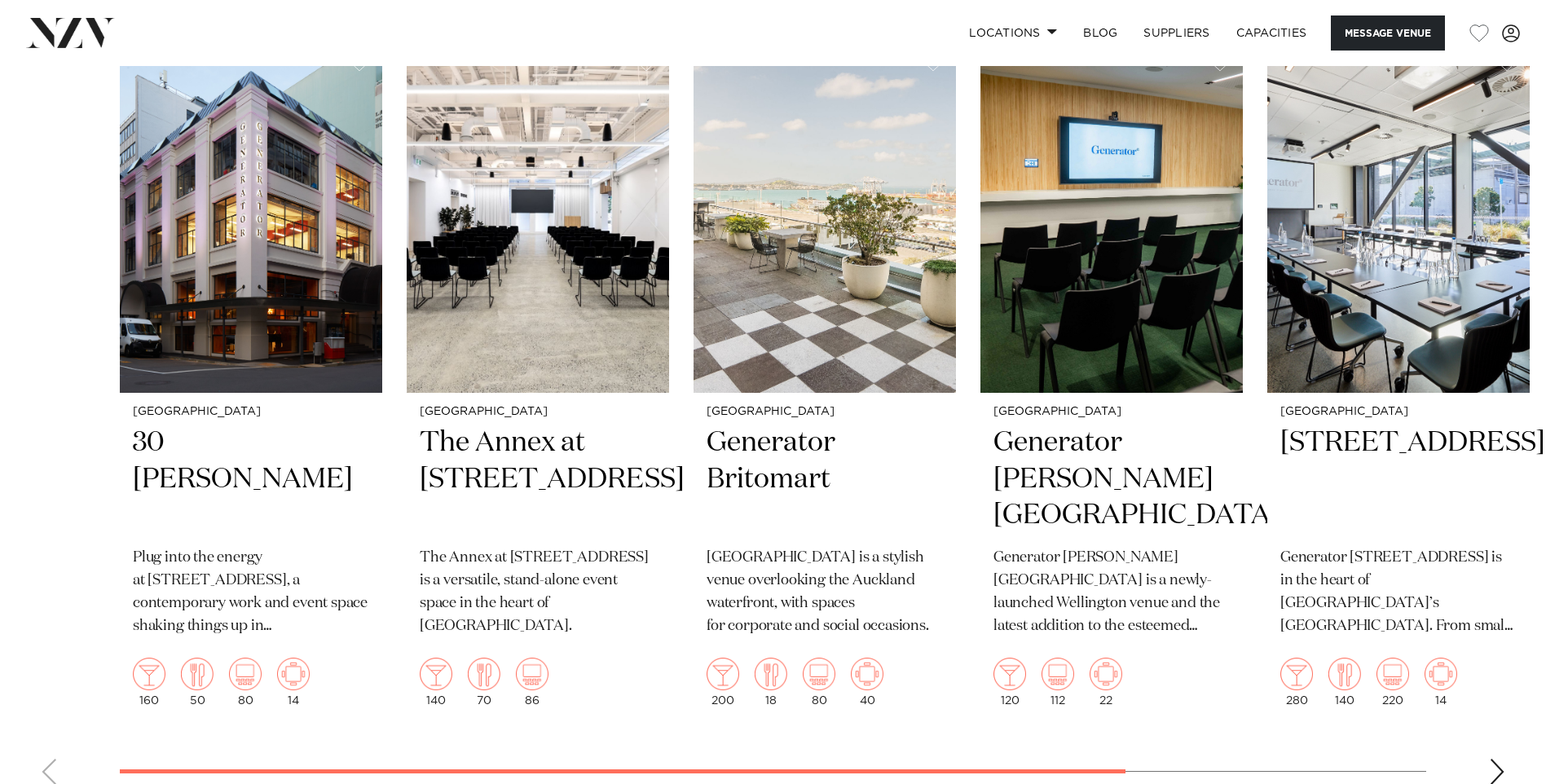
click at [1494, 768] on div "Next slide" at bounding box center [1496, 771] width 16 height 26
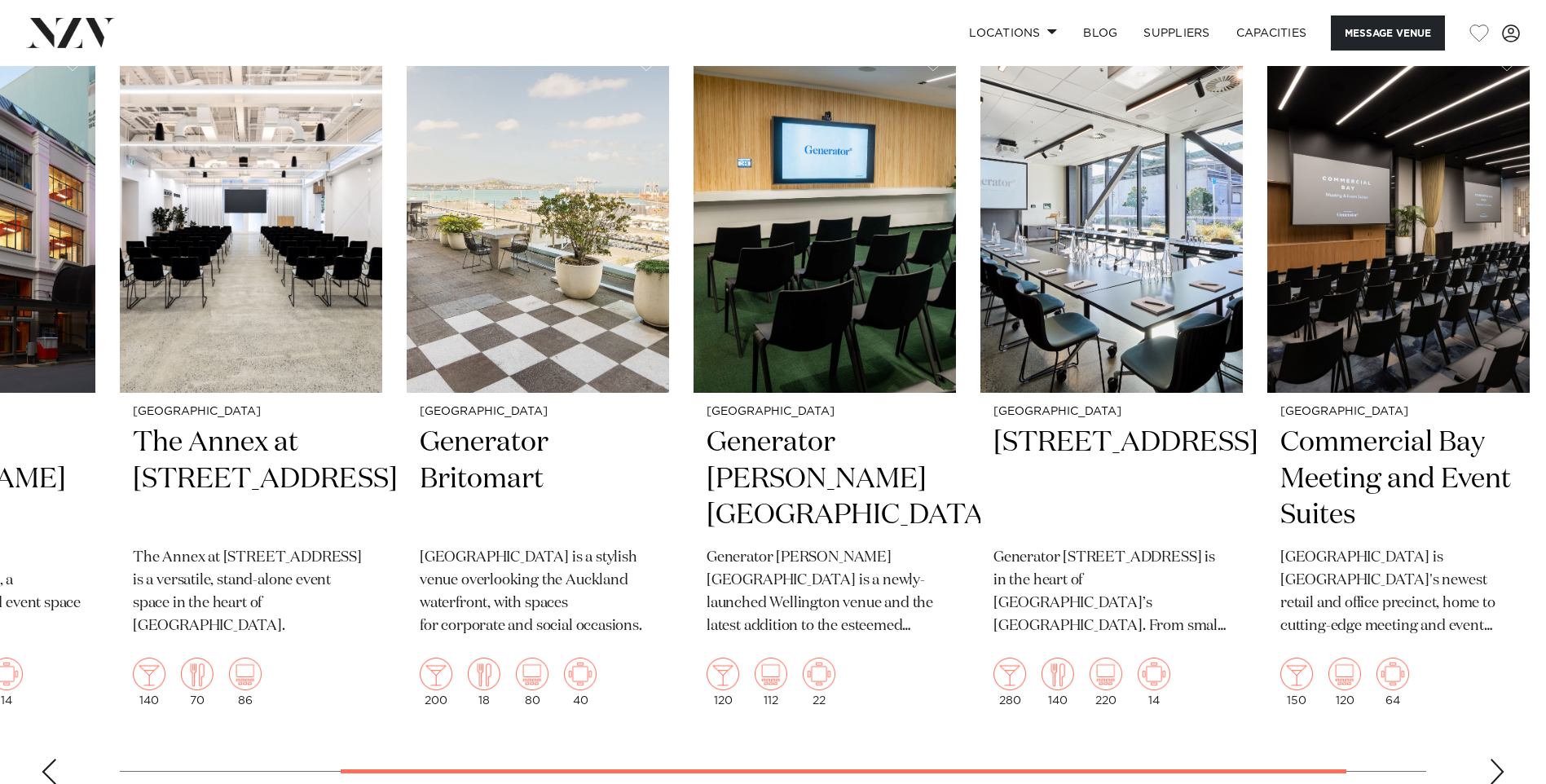
click at [1494, 767] on div "Next slide" at bounding box center [1496, 771] width 16 height 26
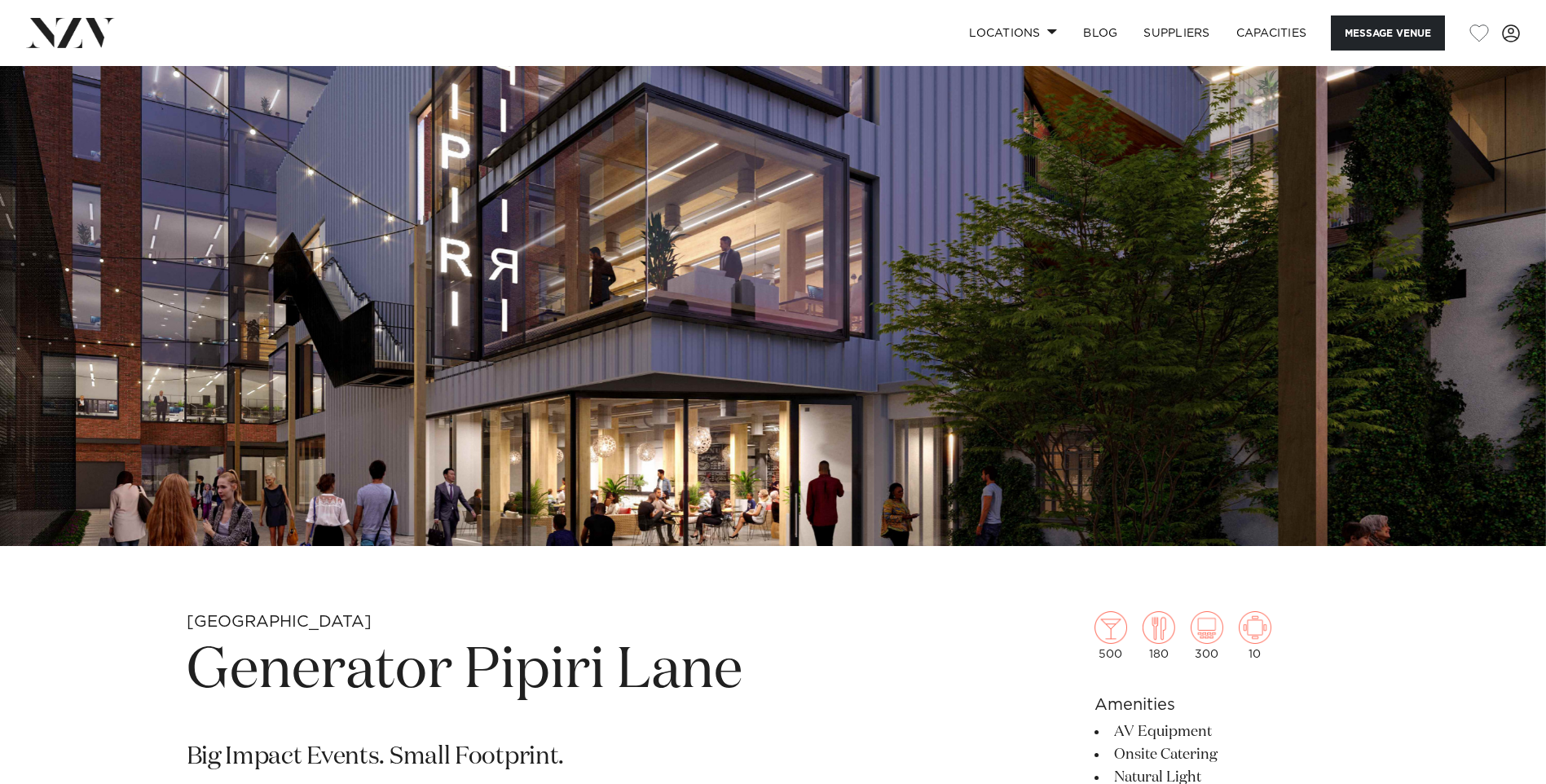
scroll to position [0, 0]
